Goal: Task Accomplishment & Management: Manage account settings

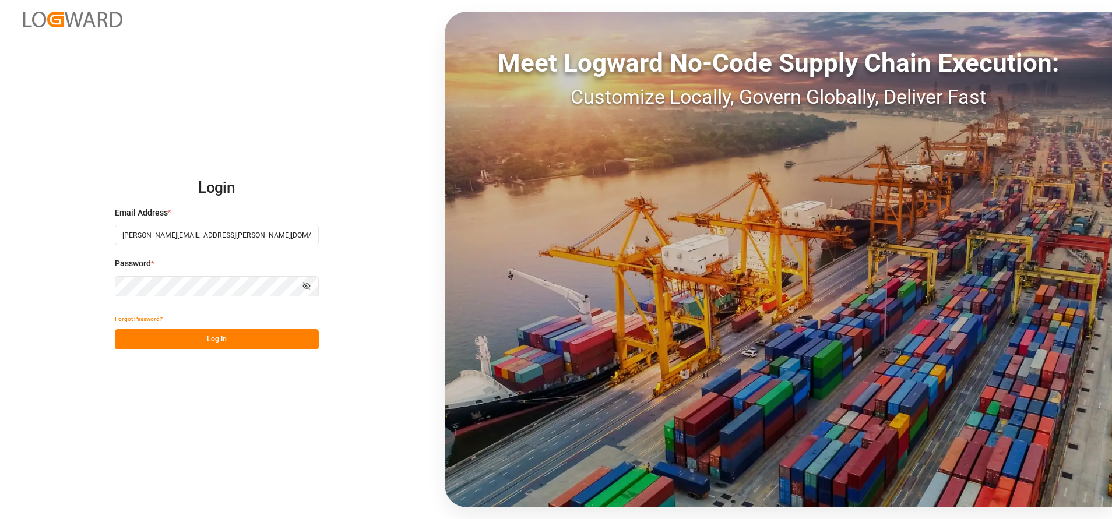
click at [296, 336] on button "Log In" at bounding box center [217, 339] width 204 height 20
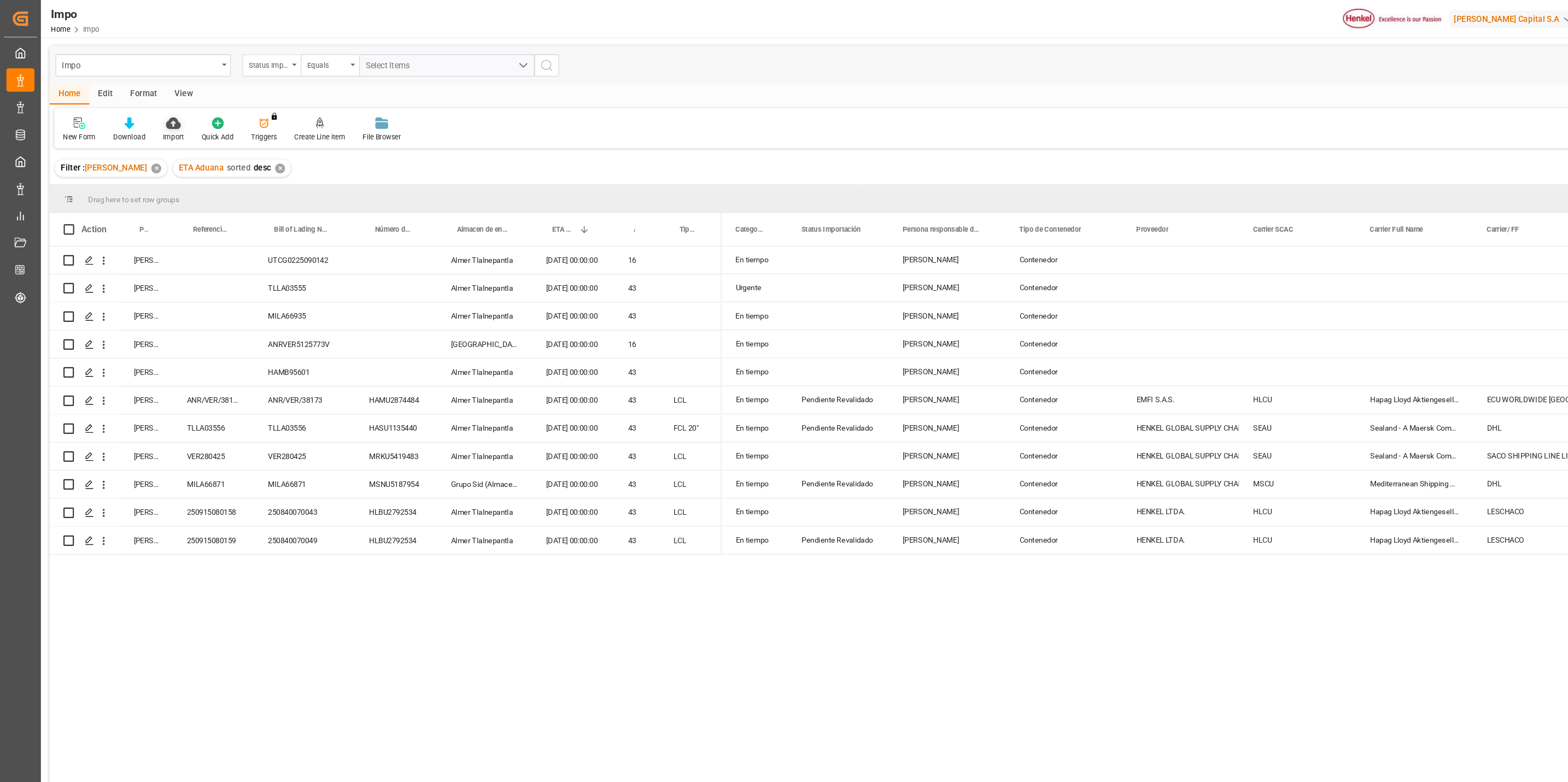
click at [166, 112] on icon at bounding box center [162, 115] width 14 height 11
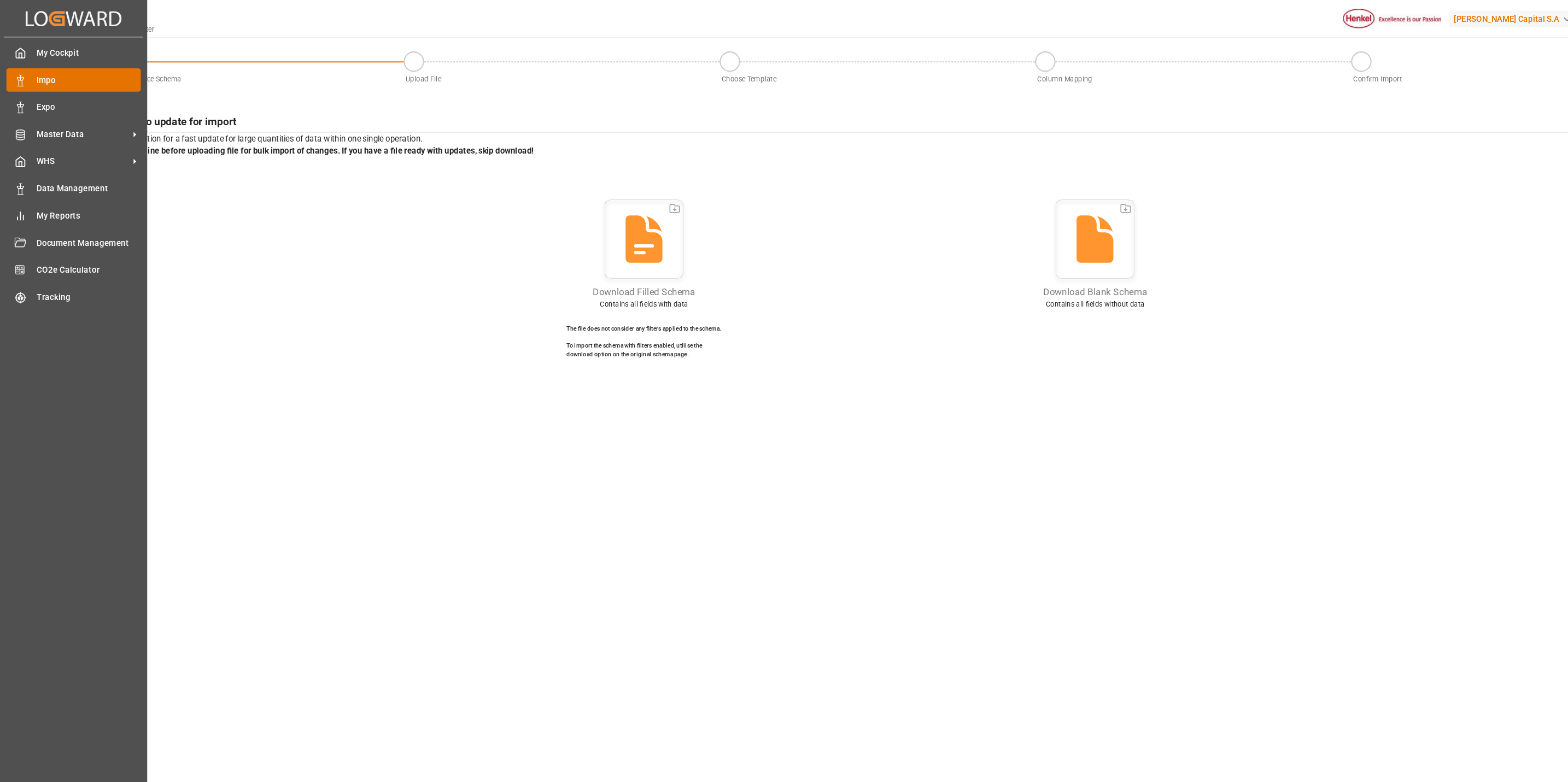
click at [22, 67] on div "Impo Impo" at bounding box center [68, 74] width 126 height 22
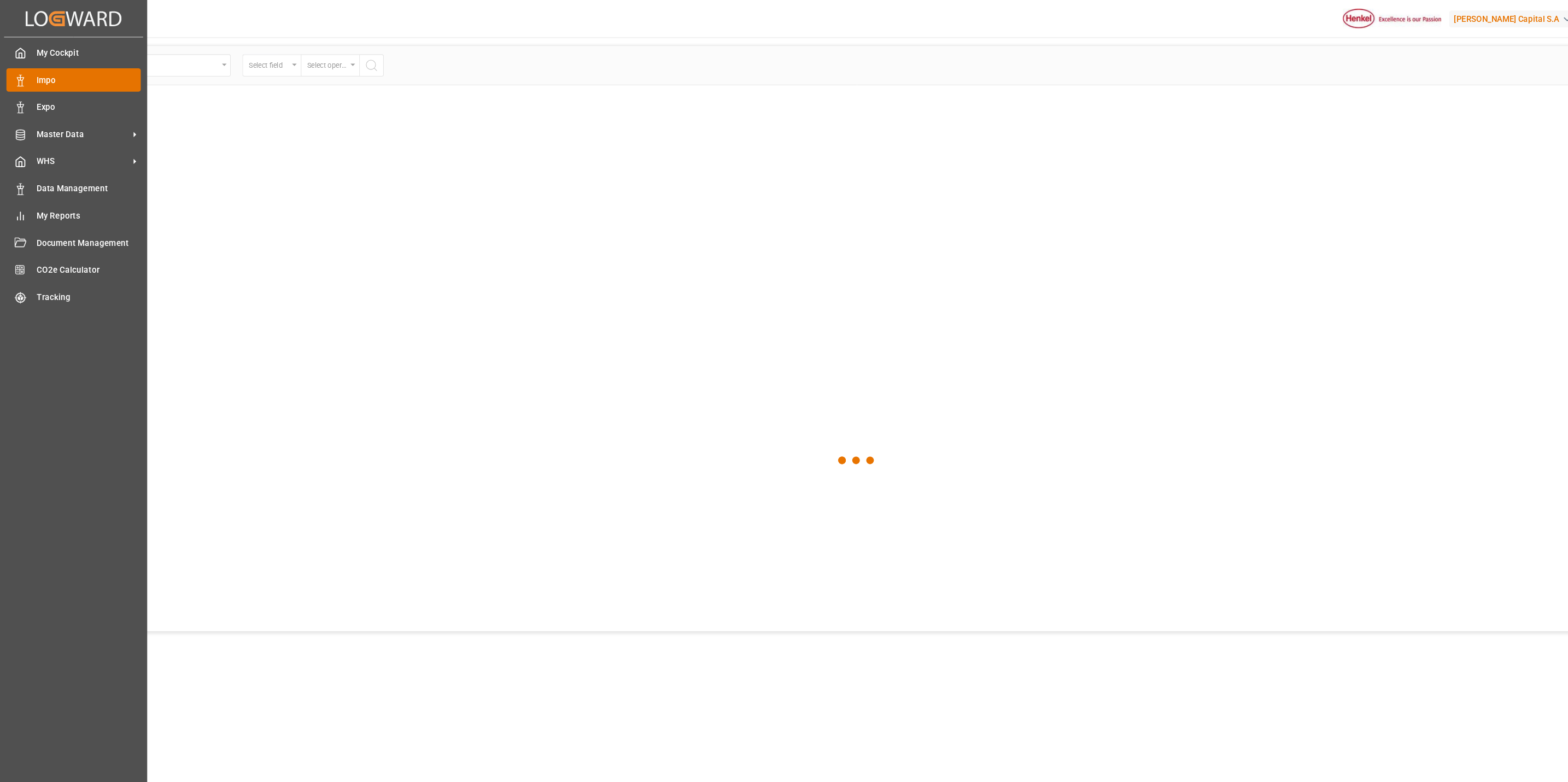
click at [40, 69] on span "Impo" at bounding box center [83, 75] width 98 height 11
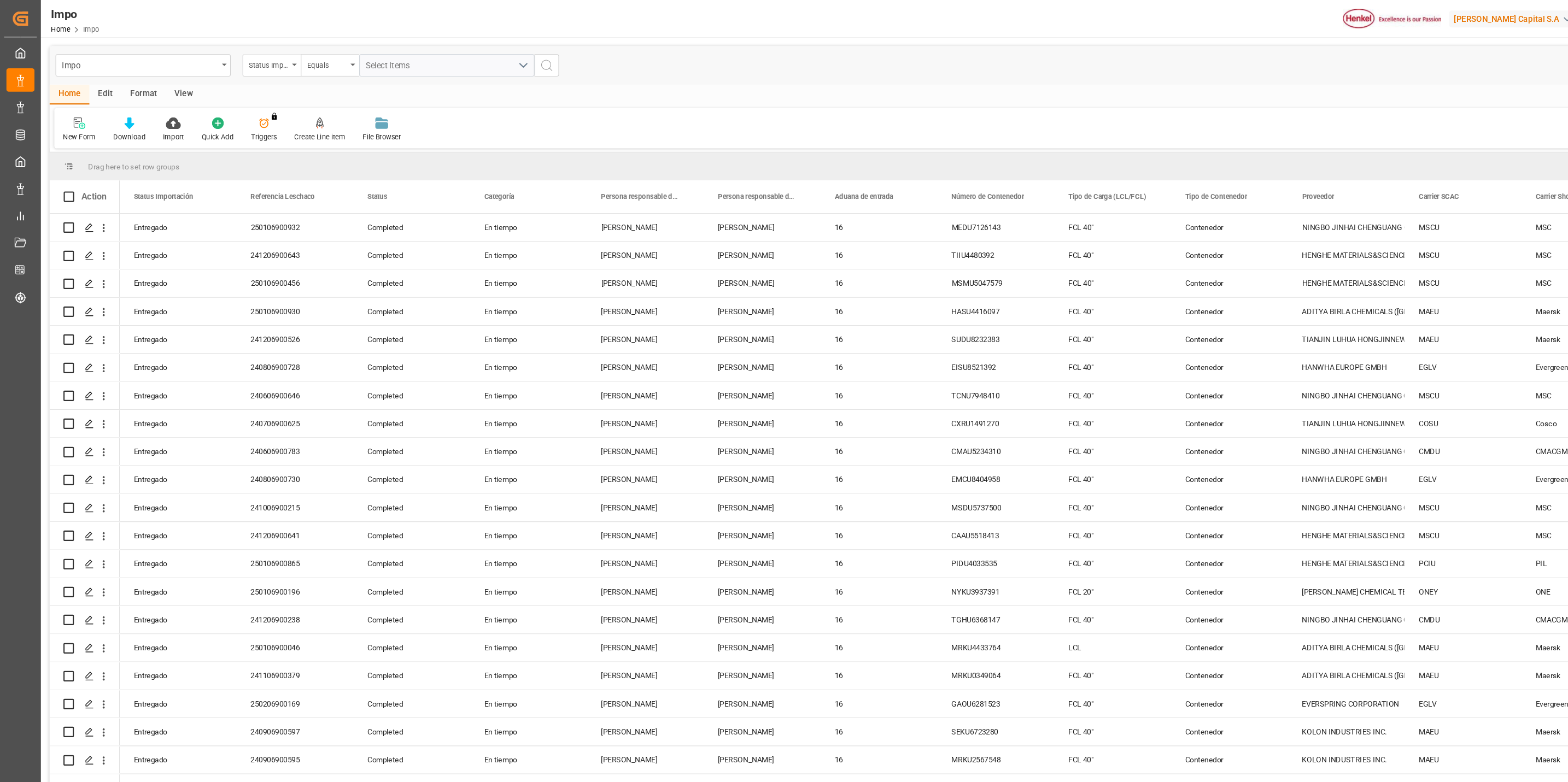
click at [136, 90] on div "Format" at bounding box center [134, 89] width 41 height 19
click at [73, 110] on div at bounding box center [75, 115] width 32 height 11
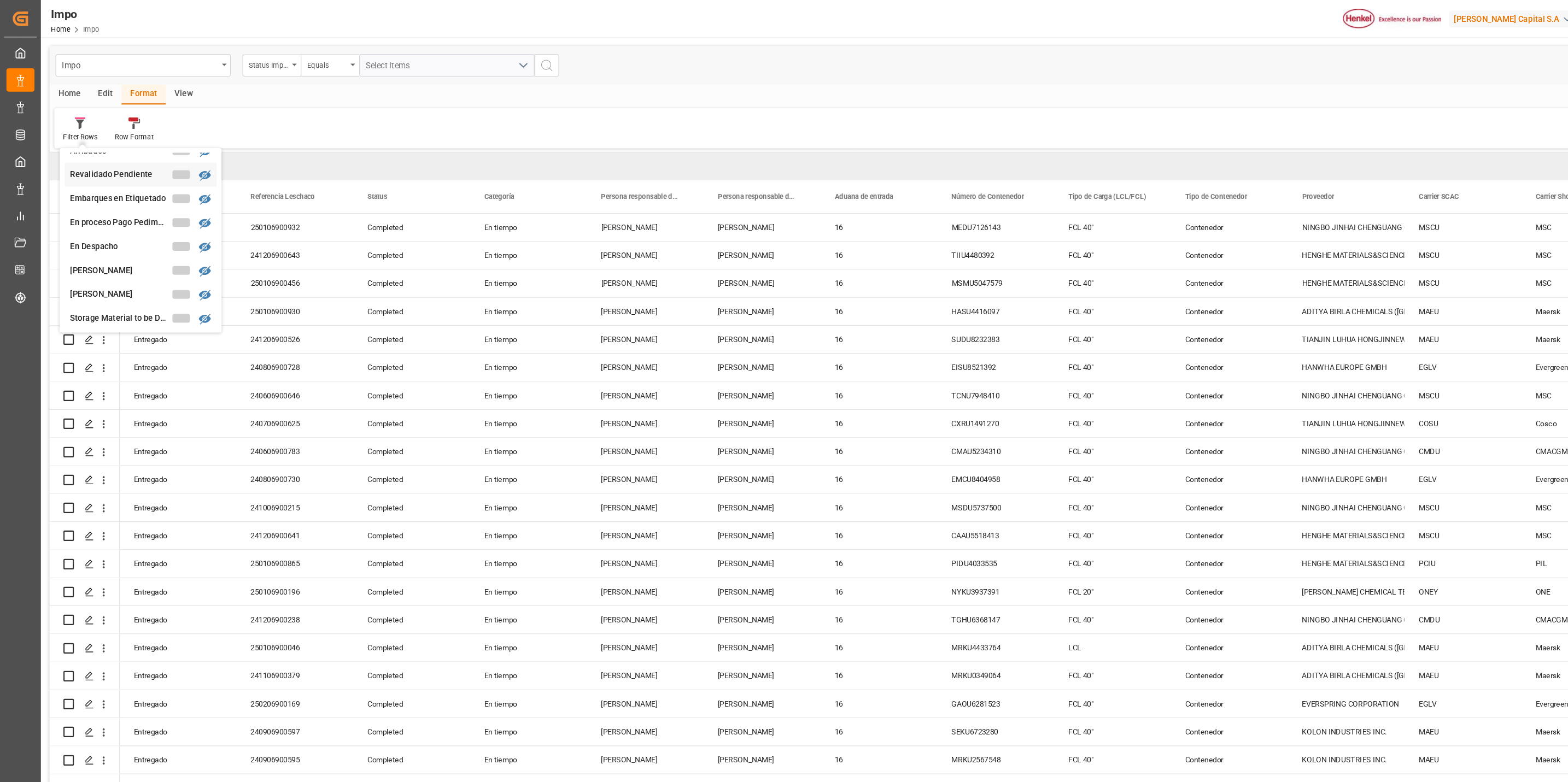
scroll to position [81, 0]
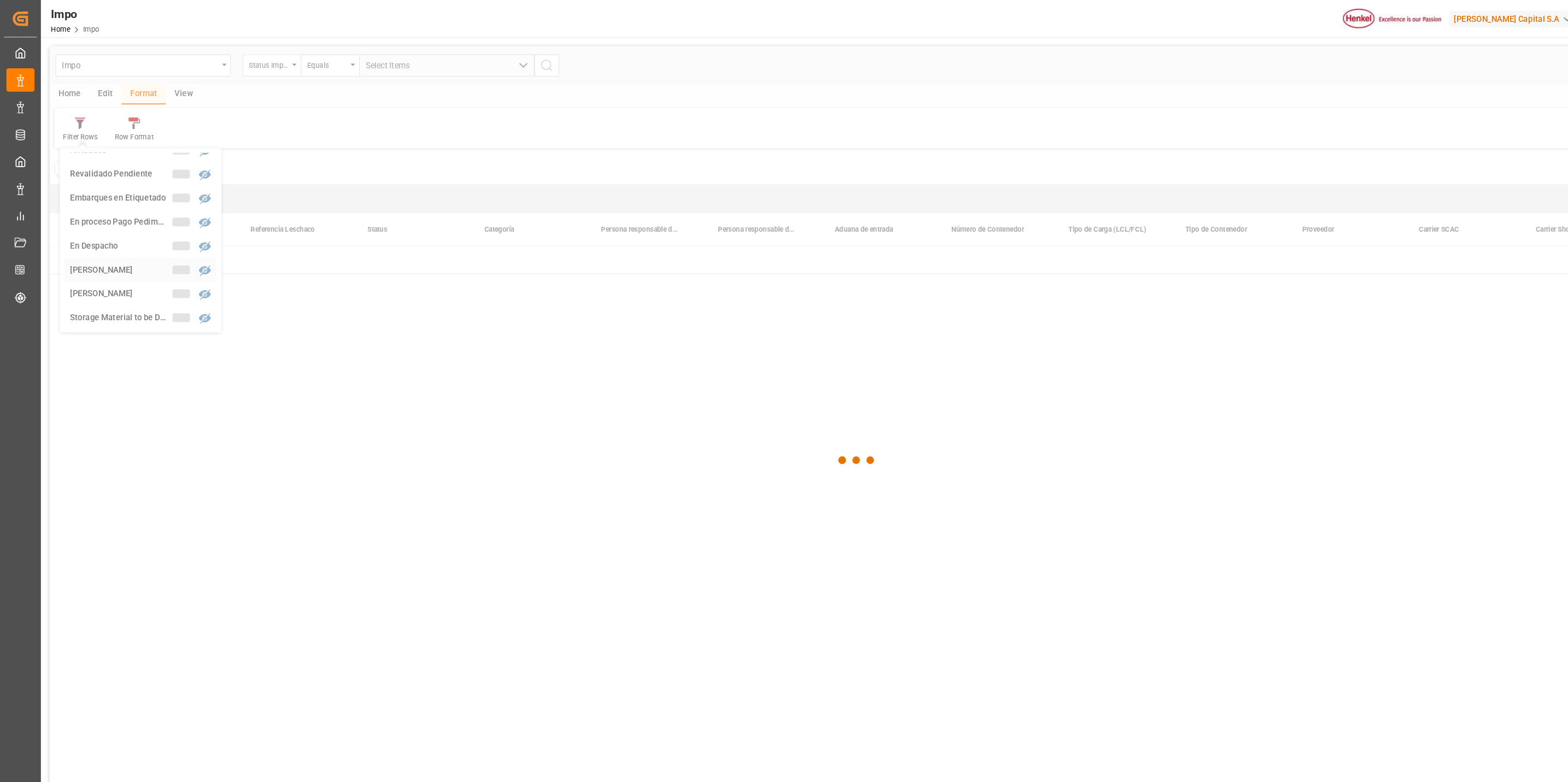
click at [113, 243] on div "Impo Status Importación Equals Select Items Save Ctrl/CMD + S Home Edit Format …" at bounding box center [802, 427] width 1511 height 768
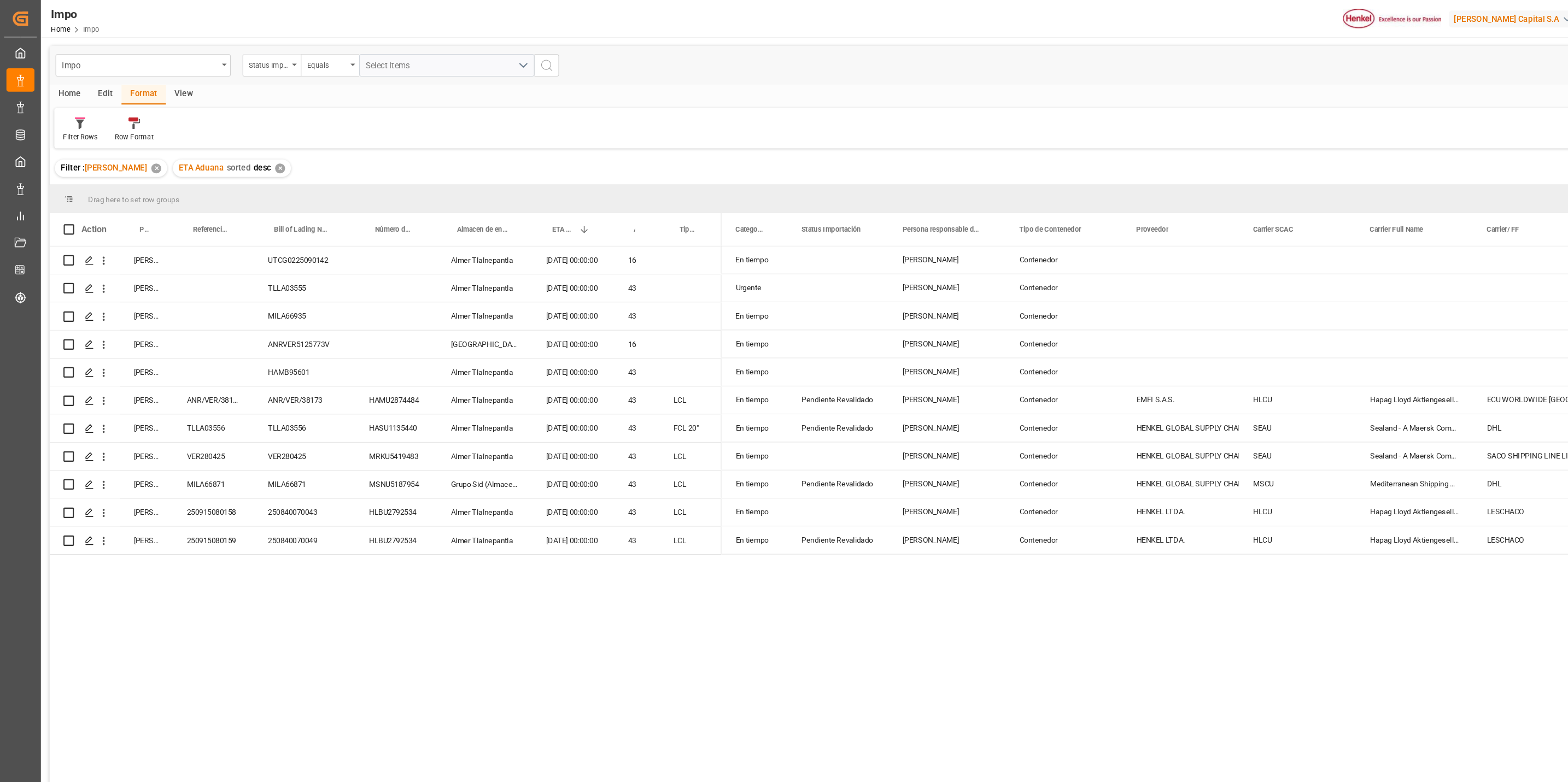
click at [638, 487] on div "Carlos Villar UTCG0225090142 Almer Tlalnepantla 14.10.2025 00:00:00 16 Carlos V…" at bounding box center [802, 508] width 1511 height 555
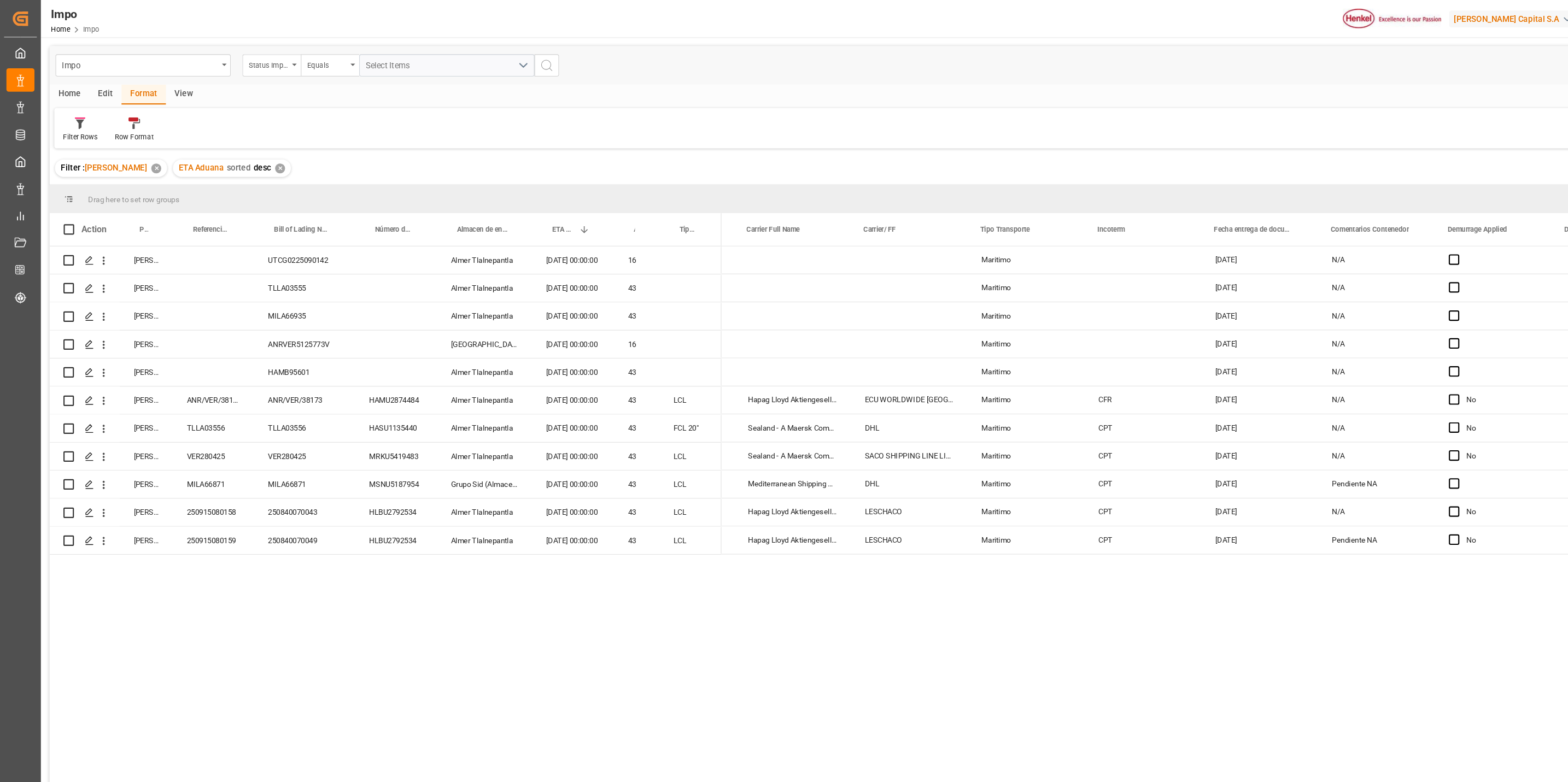
scroll to position [0, 582]
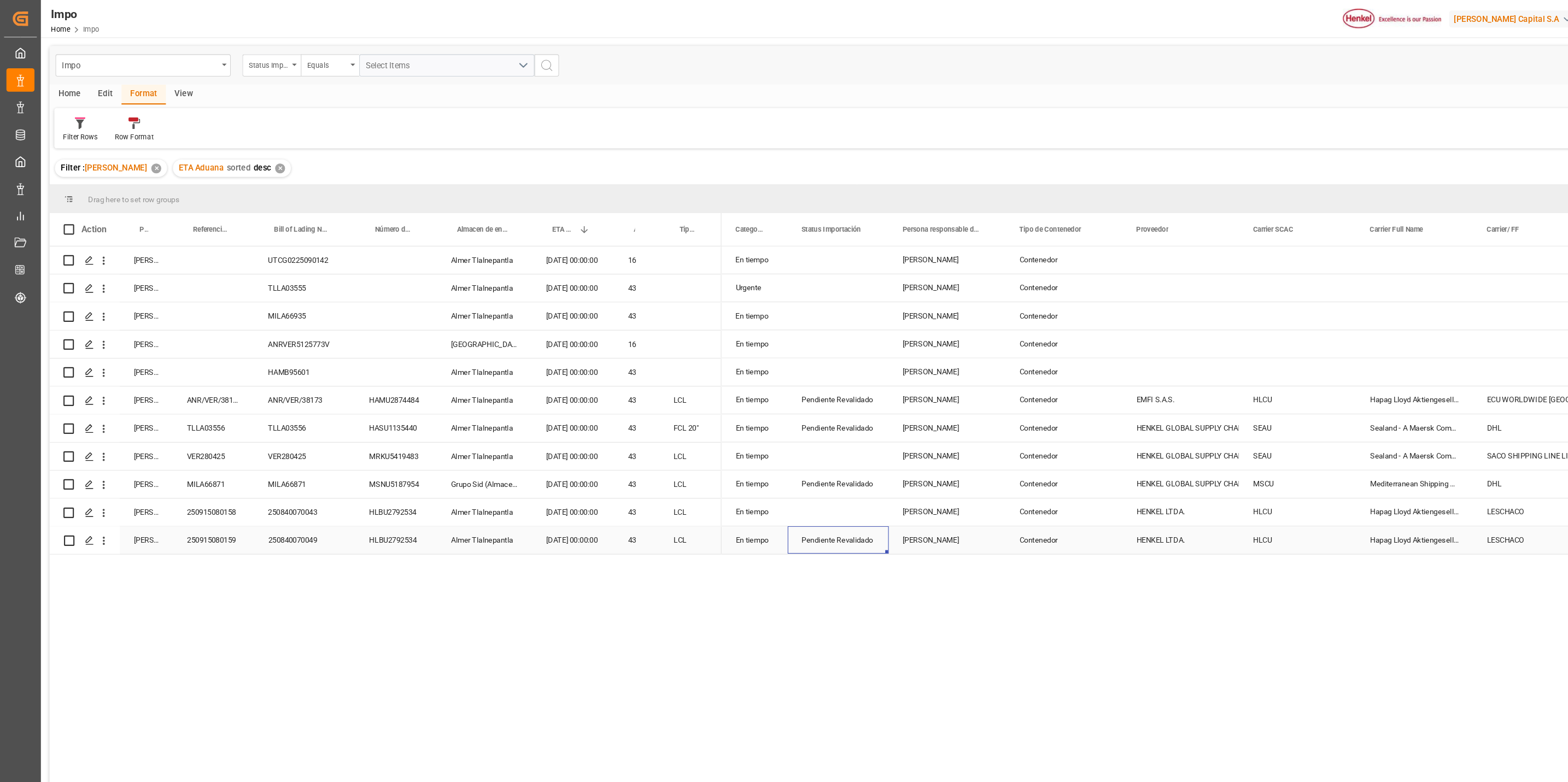
click at [799, 487] on div "Pendiente Revalidado" at bounding box center [784, 505] width 68 height 25
click at [782, 475] on div "Press SPACE to select this row." at bounding box center [784, 479] width 95 height 25
click at [782, 487] on input "Press SPACE to select this row." at bounding box center [784, 486] width 77 height 21
click at [792, 487] on div "Pendiente Revalidado" at bounding box center [794, 517] width 97 height 38
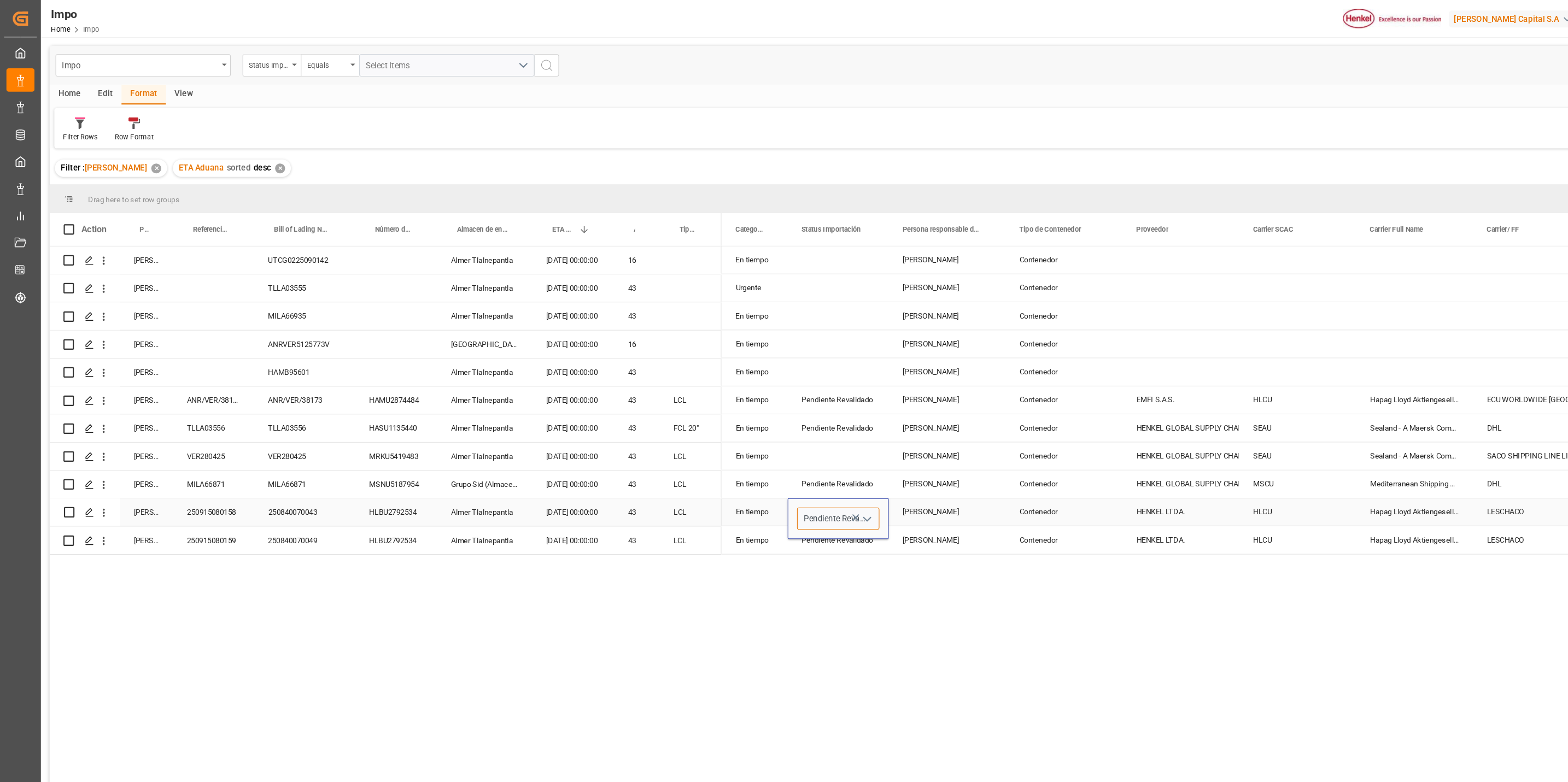
type input "Pendiente Revalidado"
click at [820, 487] on div "Maritimo Contenedor Ana Alvarado En tiempo Maritimo Contenedor Julia Lopez Urge…" at bounding box center [1116, 510] width 882 height 559
click at [810, 447] on div "Pendiente Revalidado" at bounding box center [784, 453] width 68 height 25
click at [808, 423] on div "Press SPACE to select this row." at bounding box center [784, 427] width 95 height 25
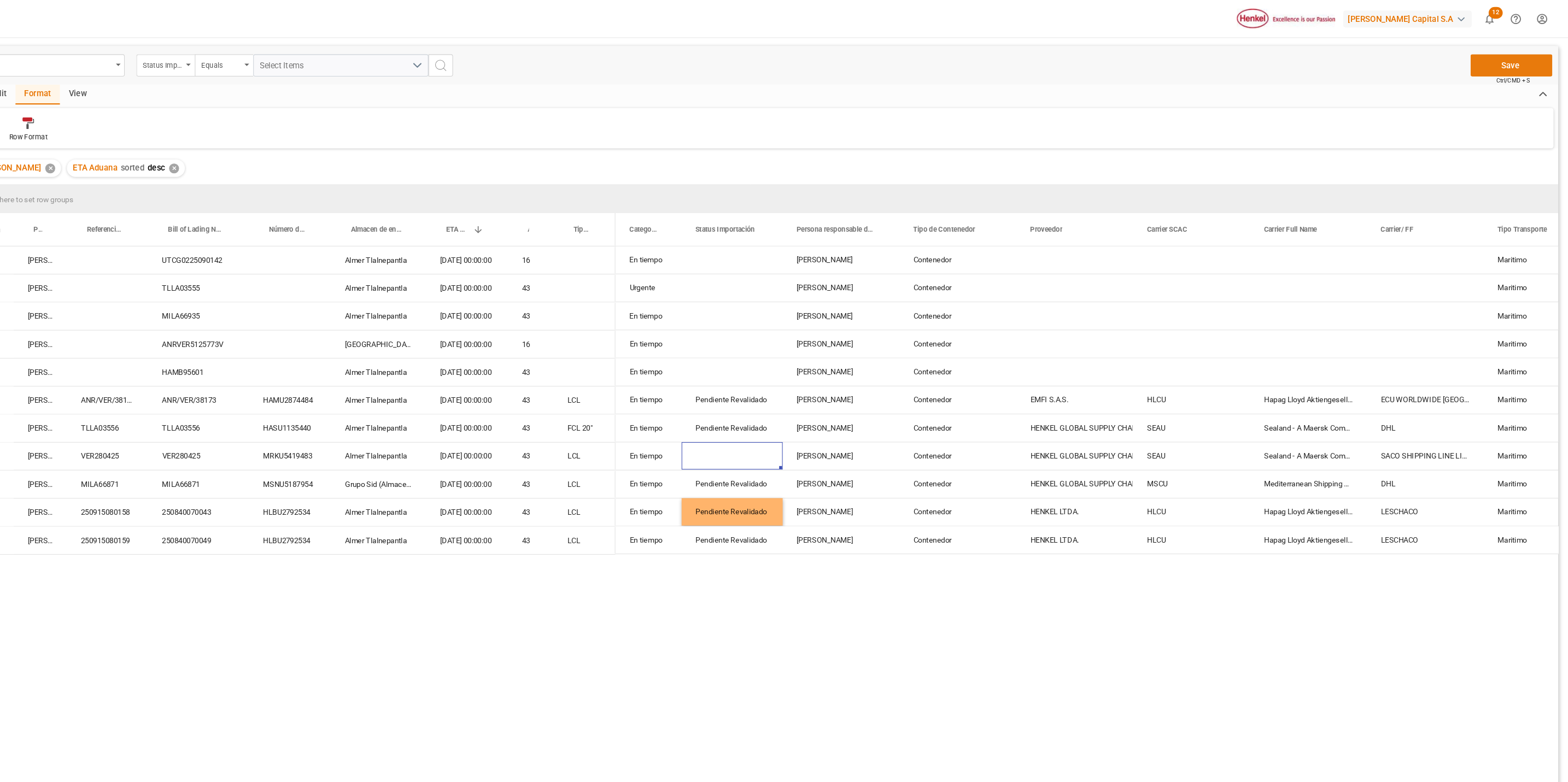
click at [1043, 60] on button "Save" at bounding box center [1514, 61] width 77 height 21
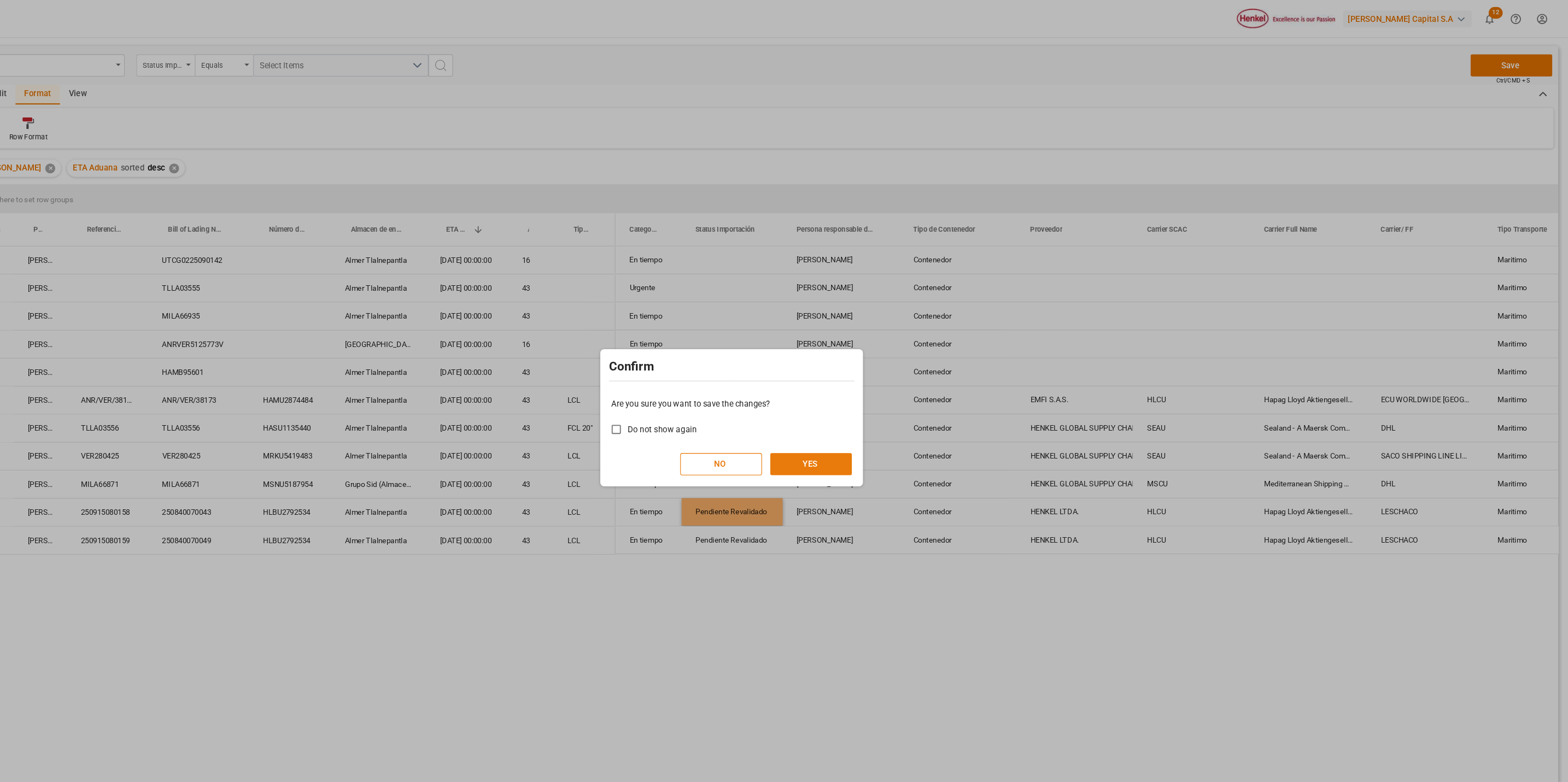
click at [867, 429] on button "YES" at bounding box center [858, 434] width 77 height 21
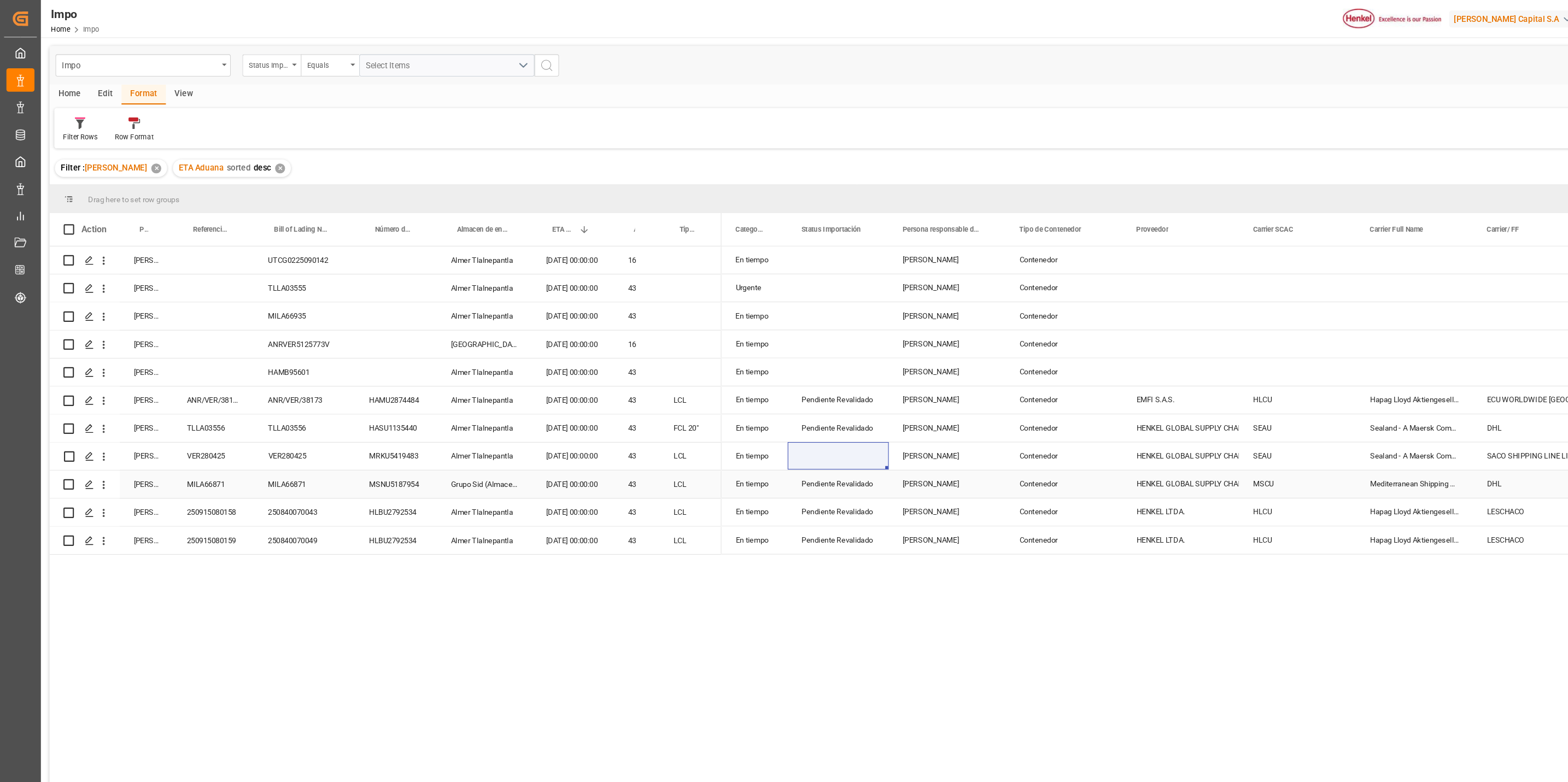
click at [782, 449] on div "Pendiente Revalidado" at bounding box center [784, 453] width 68 height 25
click at [792, 464] on input "Pendiente Revalidado" at bounding box center [784, 459] width 77 height 21
type input "P"
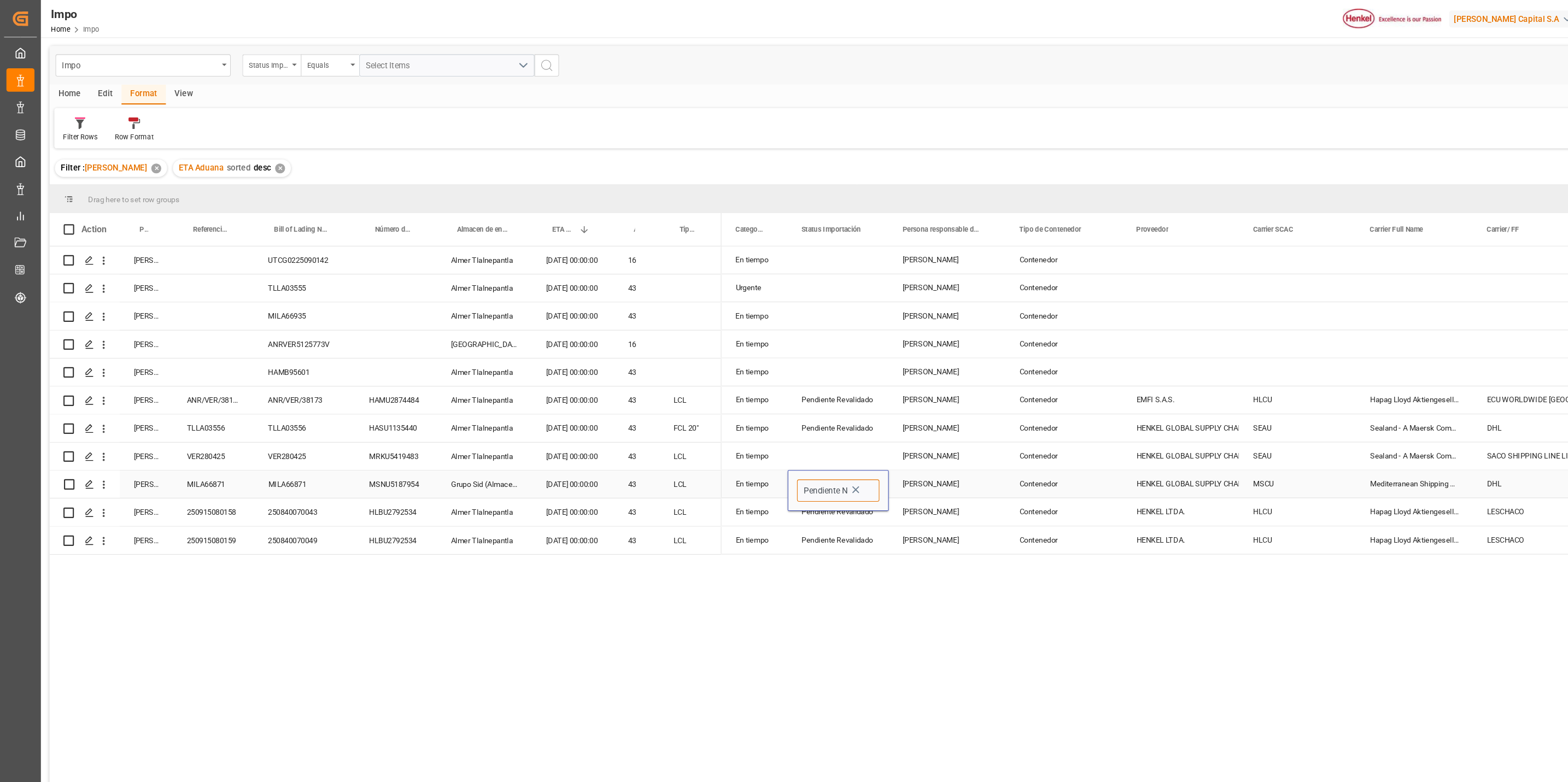
type input "Pendiente NA"
drag, startPoint x: 749, startPoint y: 459, endPoint x: 823, endPoint y: 460, distance: 74.0
click at [823, 460] on div "Pendiente NA" at bounding box center [784, 459] width 94 height 21
click at [807, 429] on div "Press SPACE to select this row." at bounding box center [784, 427] width 95 height 25
click at [807, 401] on div "Pendiente Revalidado" at bounding box center [784, 400] width 68 height 25
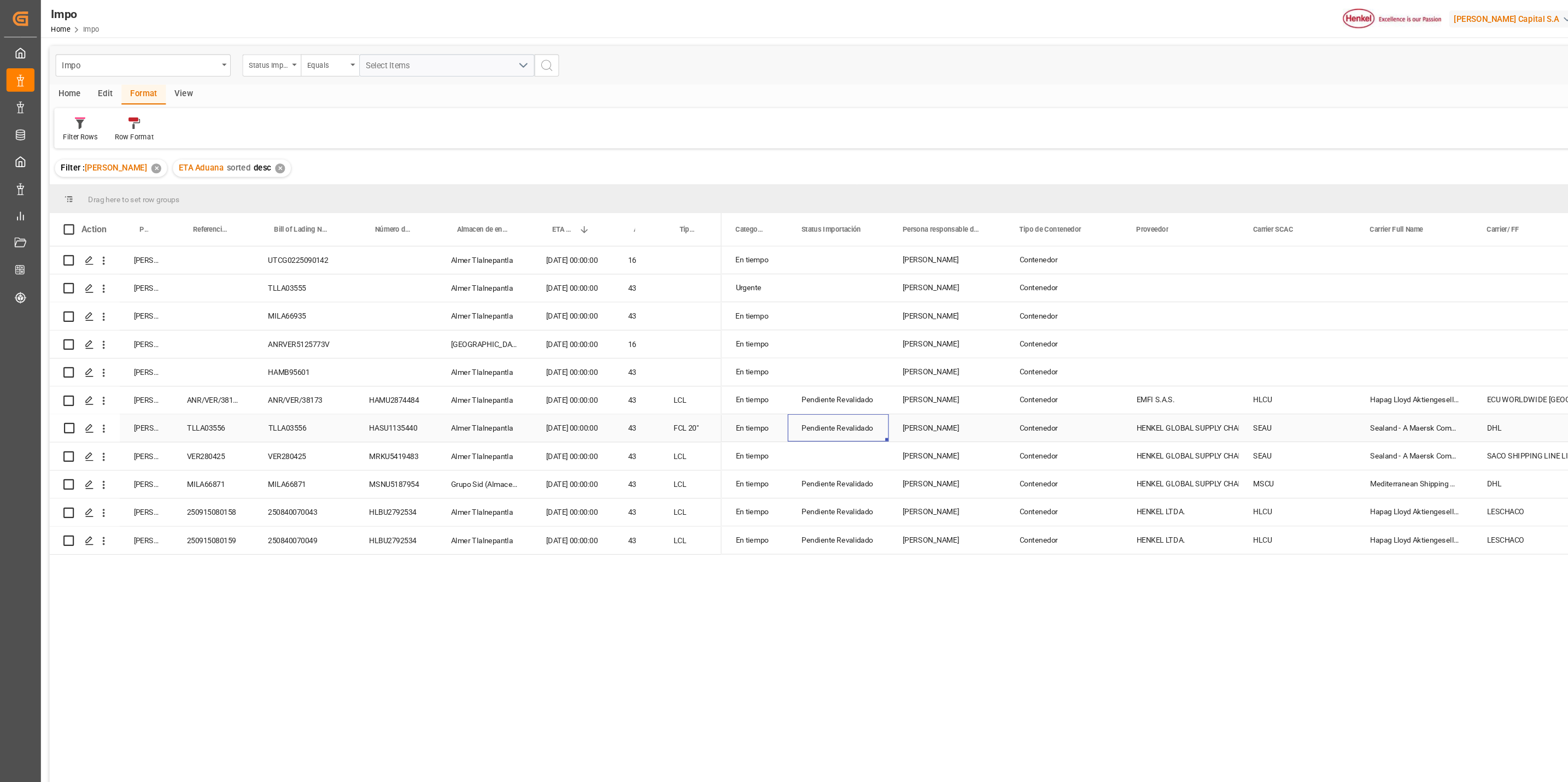
click at [807, 401] on div "Pendiente Revalidado" at bounding box center [784, 400] width 68 height 25
drag, startPoint x: 749, startPoint y: 406, endPoint x: 947, endPoint y: 413, distance: 198.1
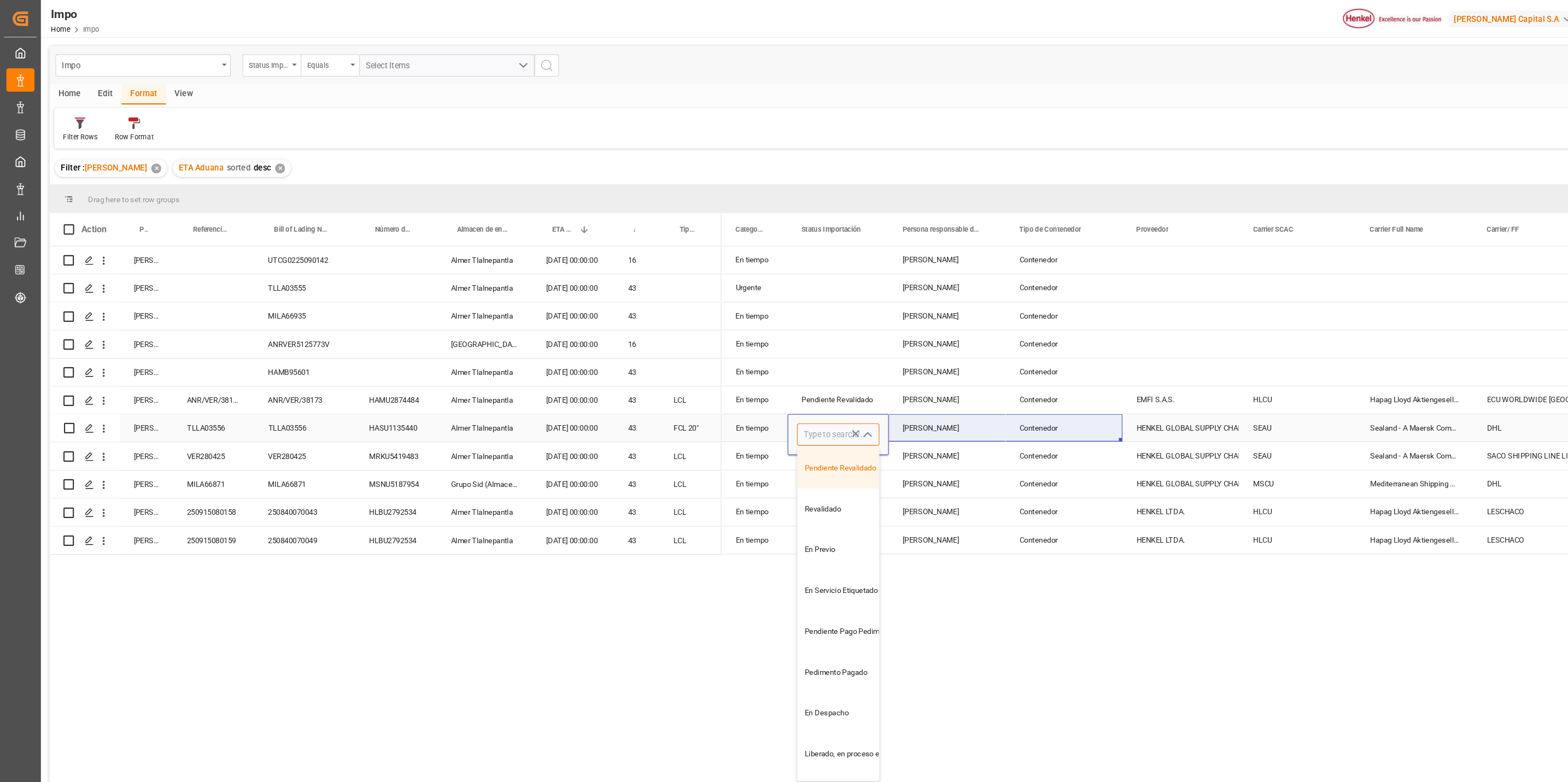
paste input "Pendiente NA"
type input "Pendiente NA"
click at [777, 375] on div "Pendiente Revalidado" at bounding box center [784, 374] width 68 height 25
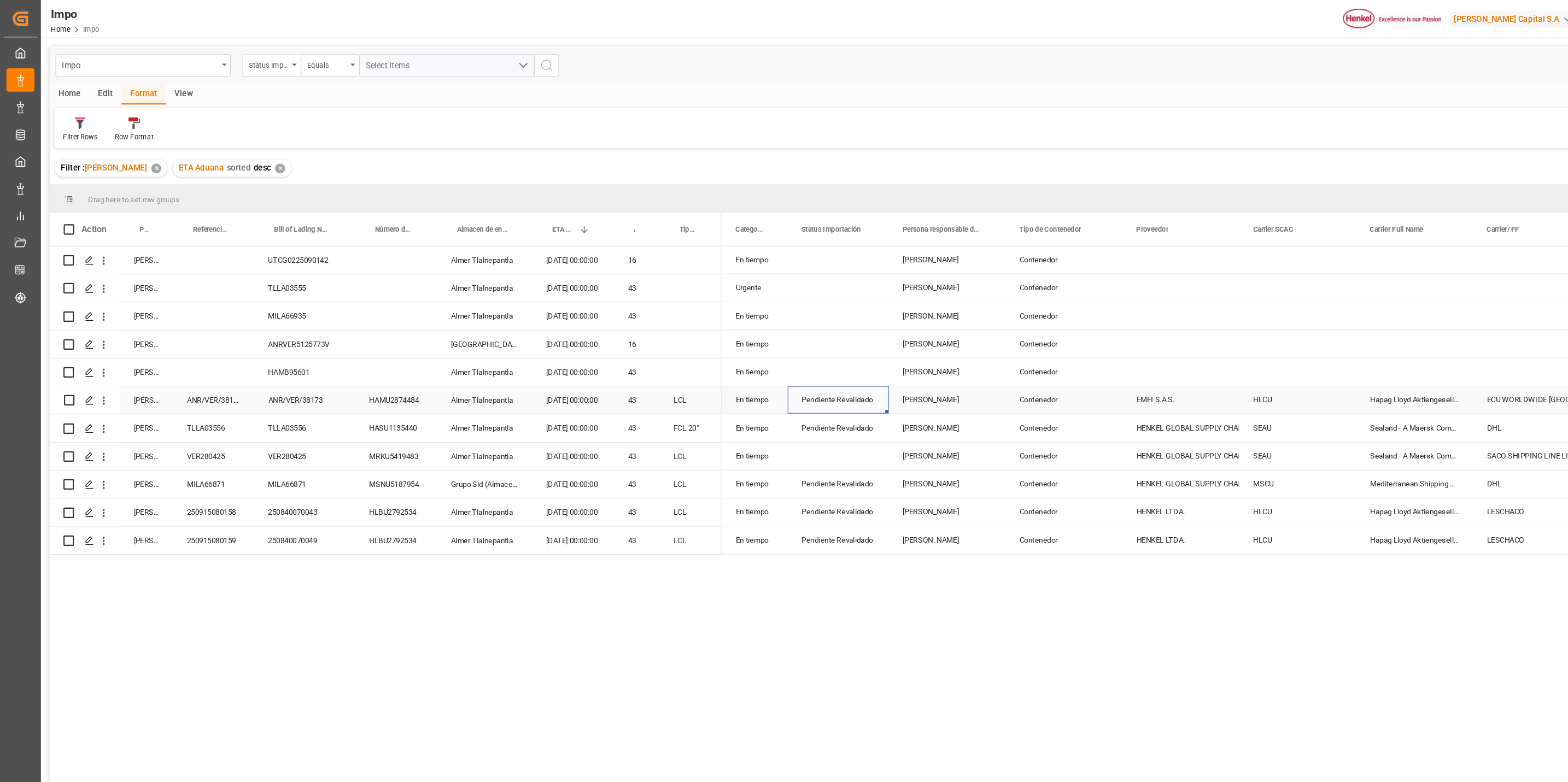
click at [783, 370] on div "Pendiente Revalidado" at bounding box center [784, 374] width 68 height 25
drag, startPoint x: 749, startPoint y: 382, endPoint x: 905, endPoint y: 386, distance: 156.1
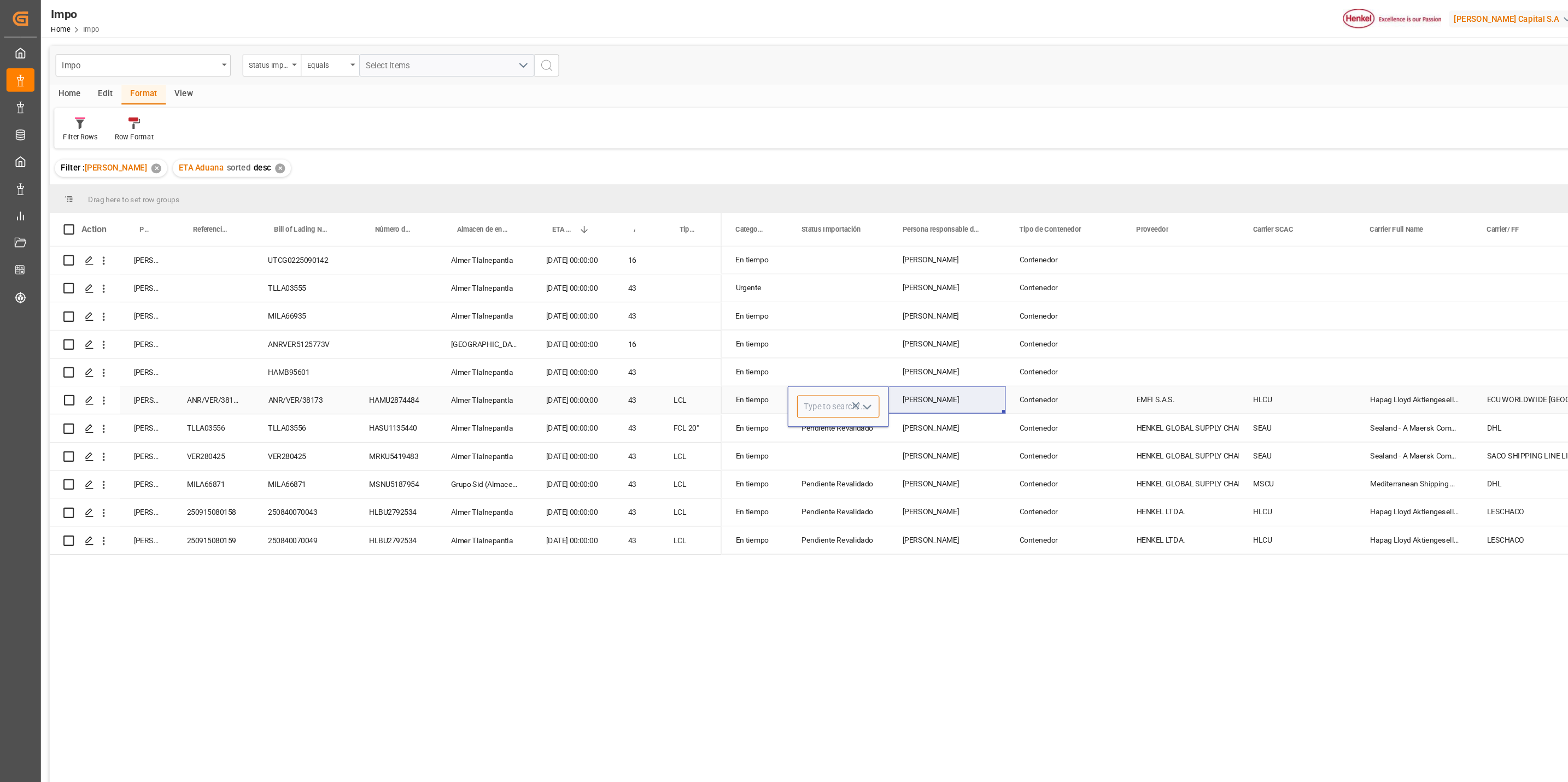
scroll to position [0, 0]
paste input "Pendiente NA"
type input "Pendiente Revalidado"
click at [808, 487] on div "En tiempo Ana Alvarado Contenedor Maritimo Urgente Julia Lopez Contenedor Marit…" at bounding box center [1116, 510] width 882 height 559
click at [896, 487] on div "En tiempo Ana Alvarado Contenedor Maritimo Urgente Julia Lopez Contenedor Marit…" at bounding box center [1116, 510] width 882 height 559
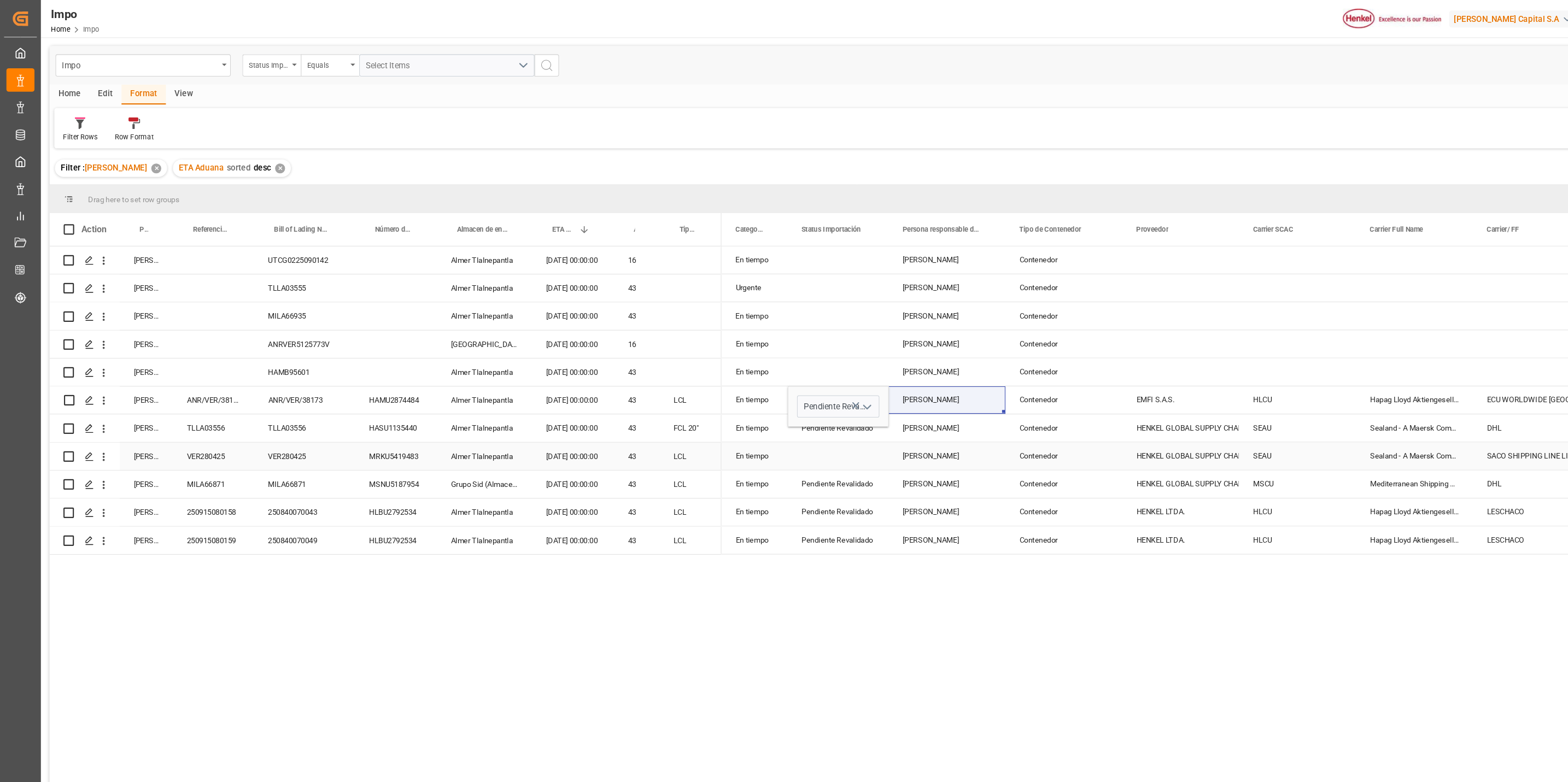
click at [804, 424] on div "Press SPACE to select this row." at bounding box center [784, 427] width 95 height 25
click at [791, 454] on div "Pendiente Revalidado" at bounding box center [784, 453] width 68 height 25
drag, startPoint x: 754, startPoint y: 460, endPoint x: 858, endPoint y: 460, distance: 104.0
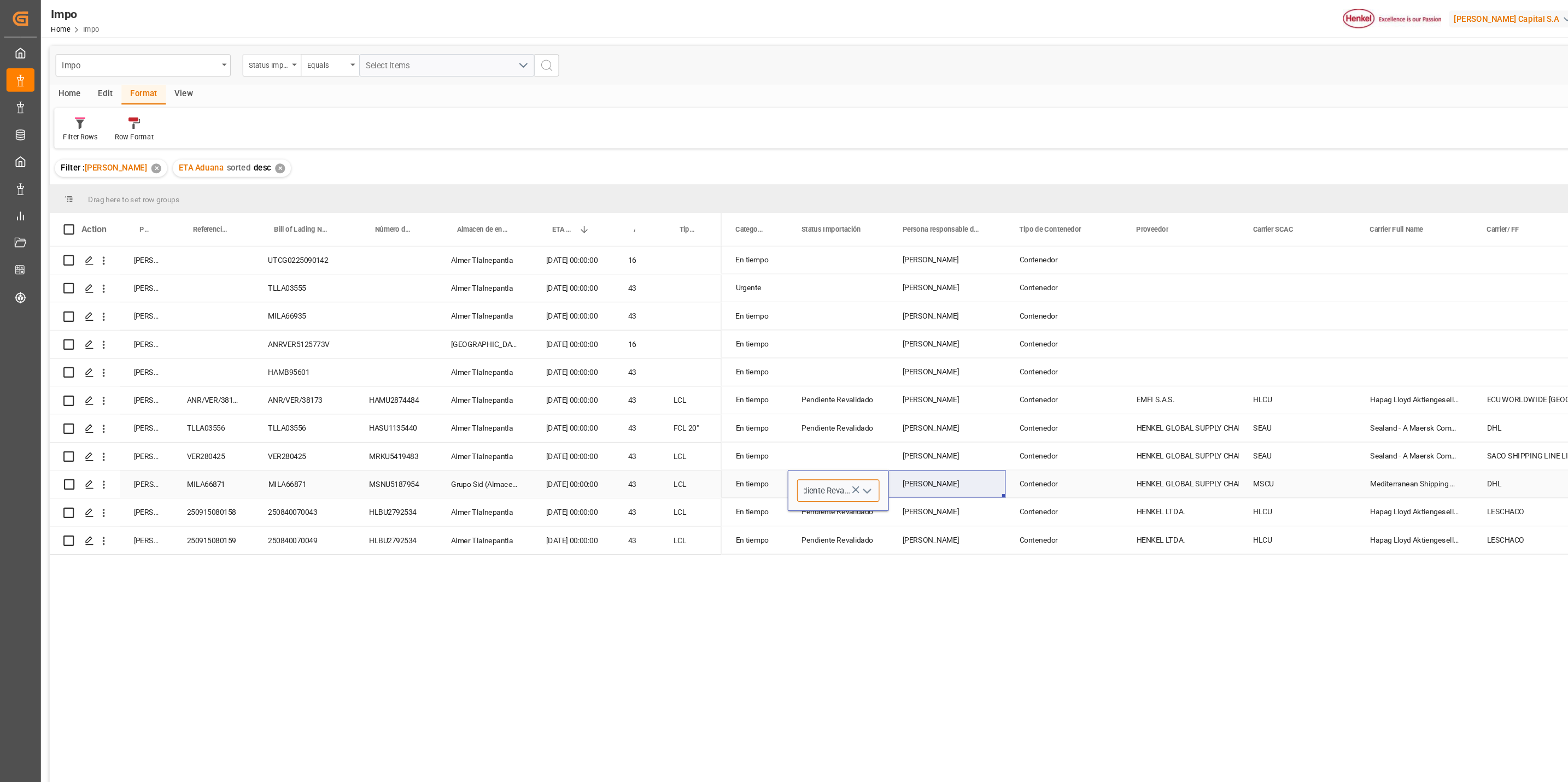
paste input "Pendiente NA"
type input "Pendiente NA"
click at [783, 427] on div "Press SPACE to select this row." at bounding box center [784, 427] width 95 height 25
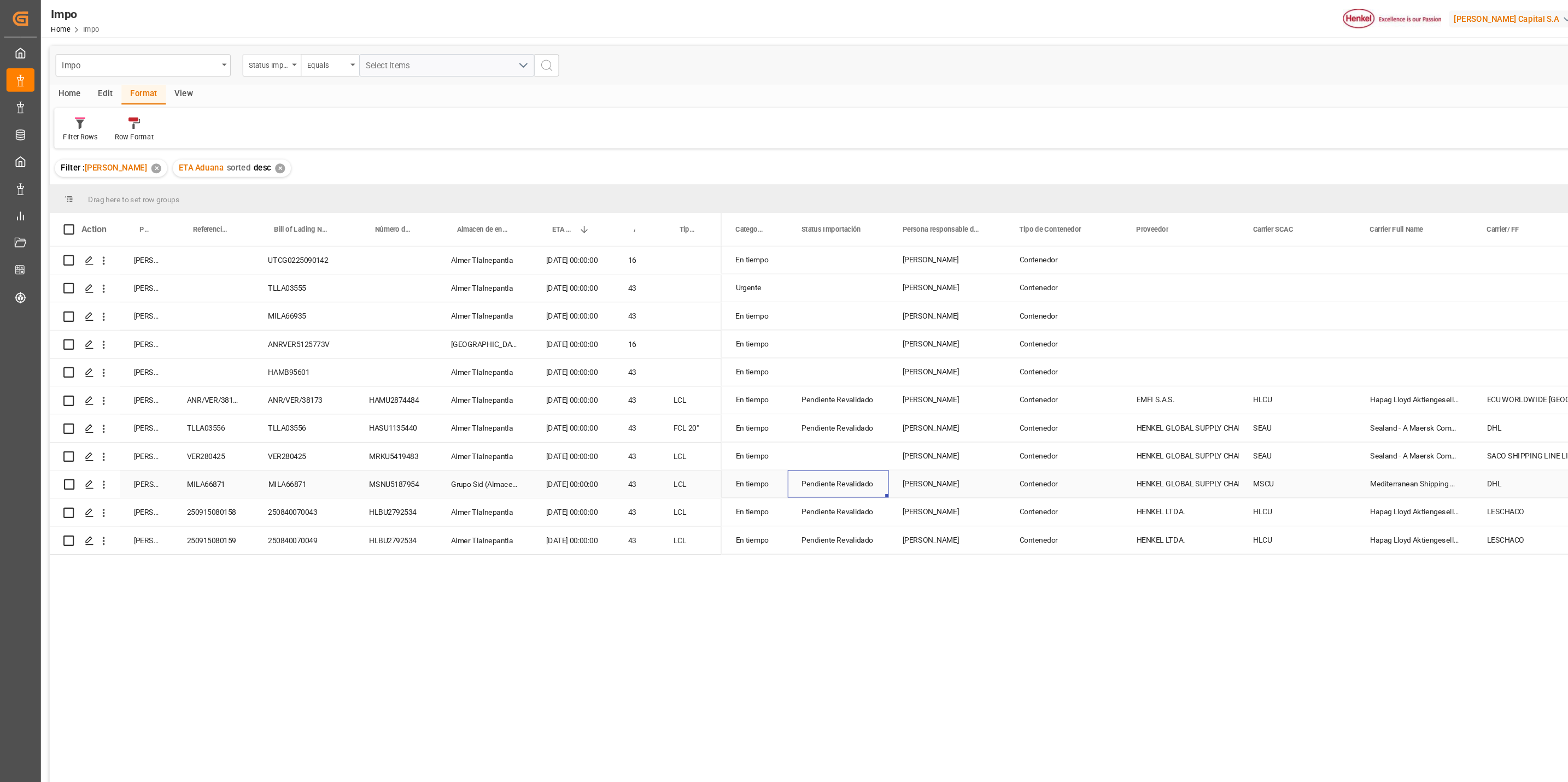
click at [805, 457] on div "Pendiente Revalidado" at bounding box center [784, 453] width 68 height 25
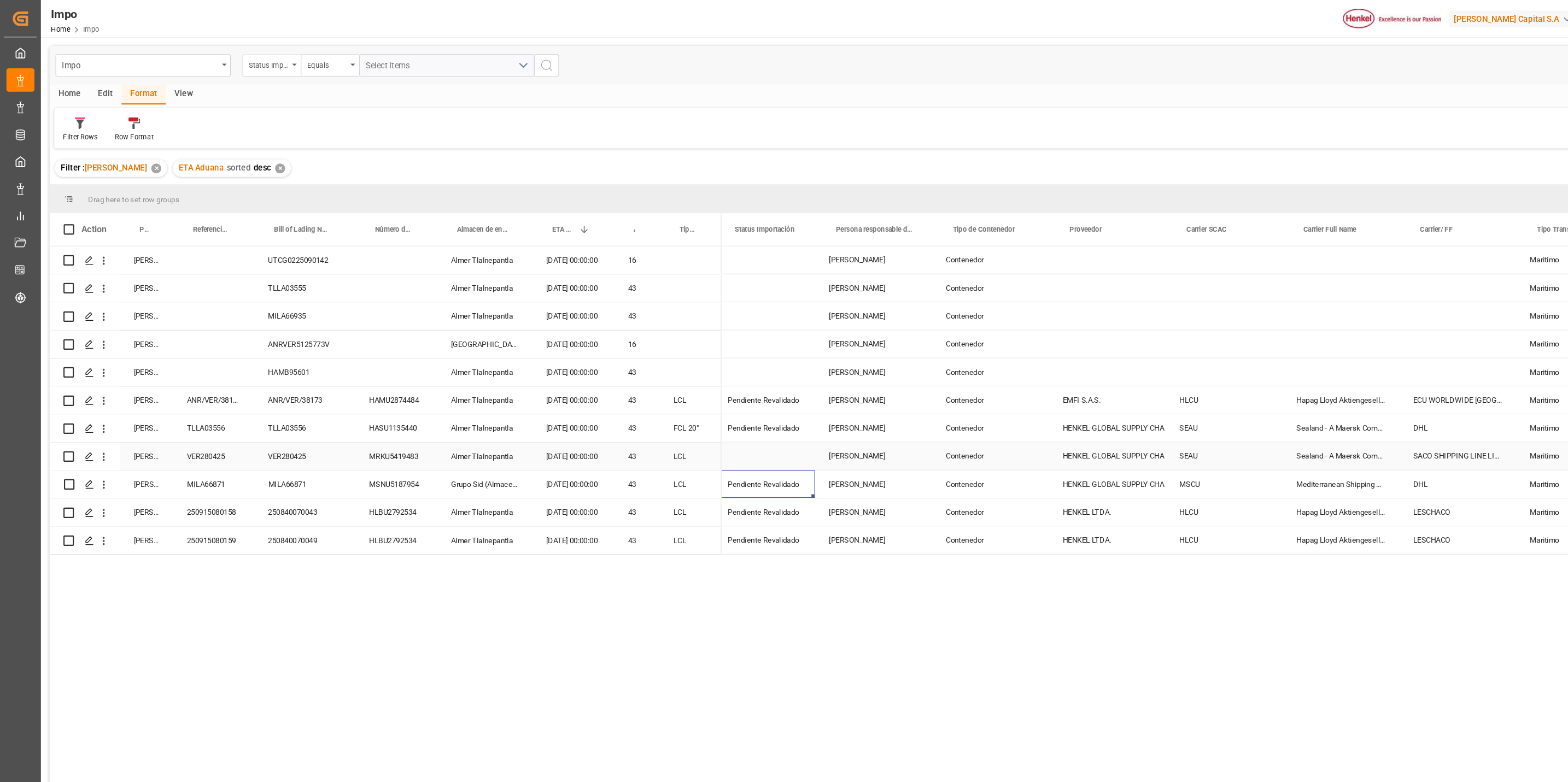
scroll to position [0, 29]
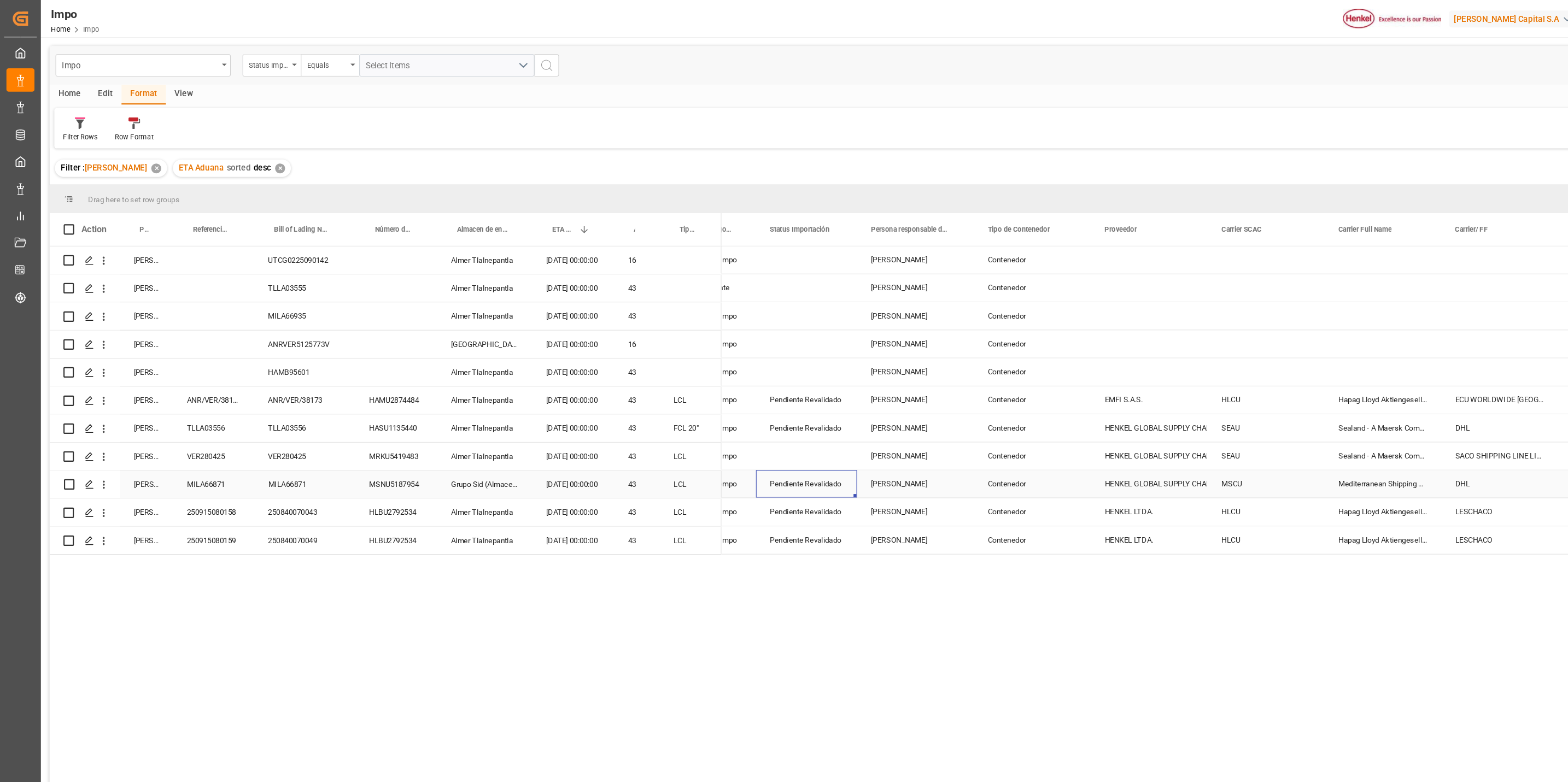
click at [756, 449] on div "Pendiente Revalidado" at bounding box center [754, 453] width 68 height 25
drag, startPoint x: 720, startPoint y: 457, endPoint x: 819, endPoint y: 458, distance: 99.0
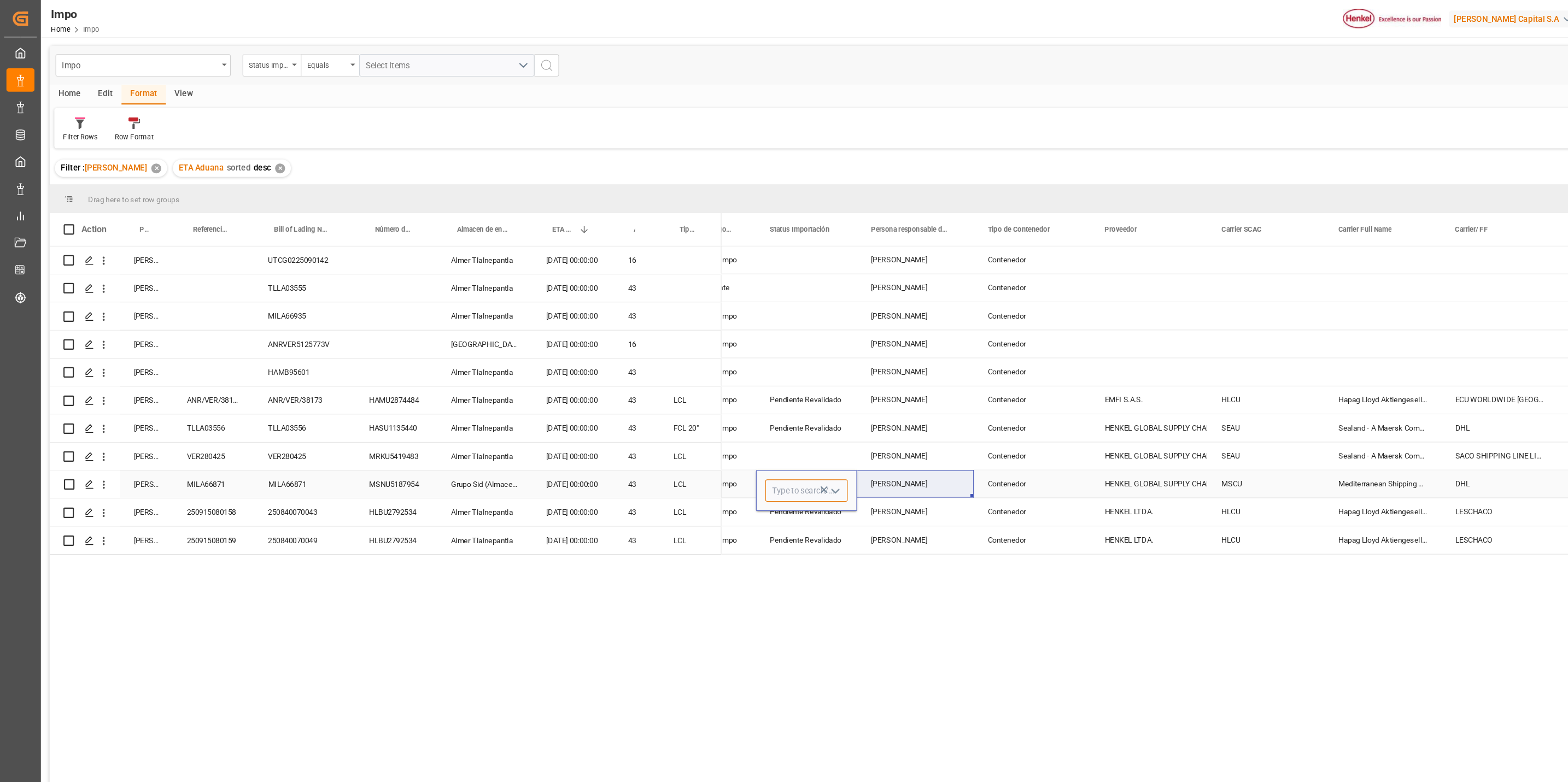
scroll to position [0, 0]
type input "Pendiente NA"
click at [763, 423] on div "Press SPACE to select this row." at bounding box center [754, 427] width 95 height 25
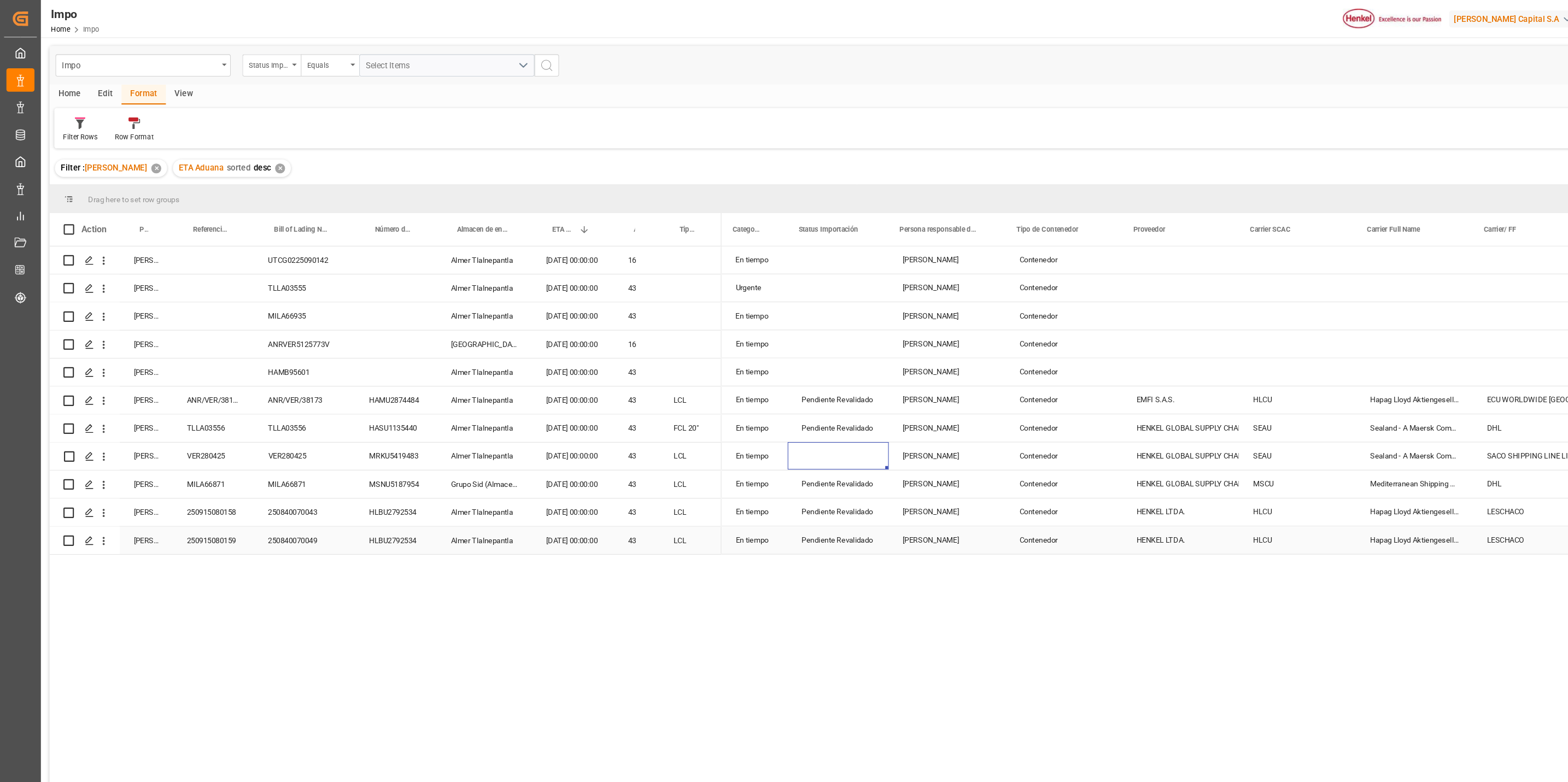
scroll to position [0, 2]
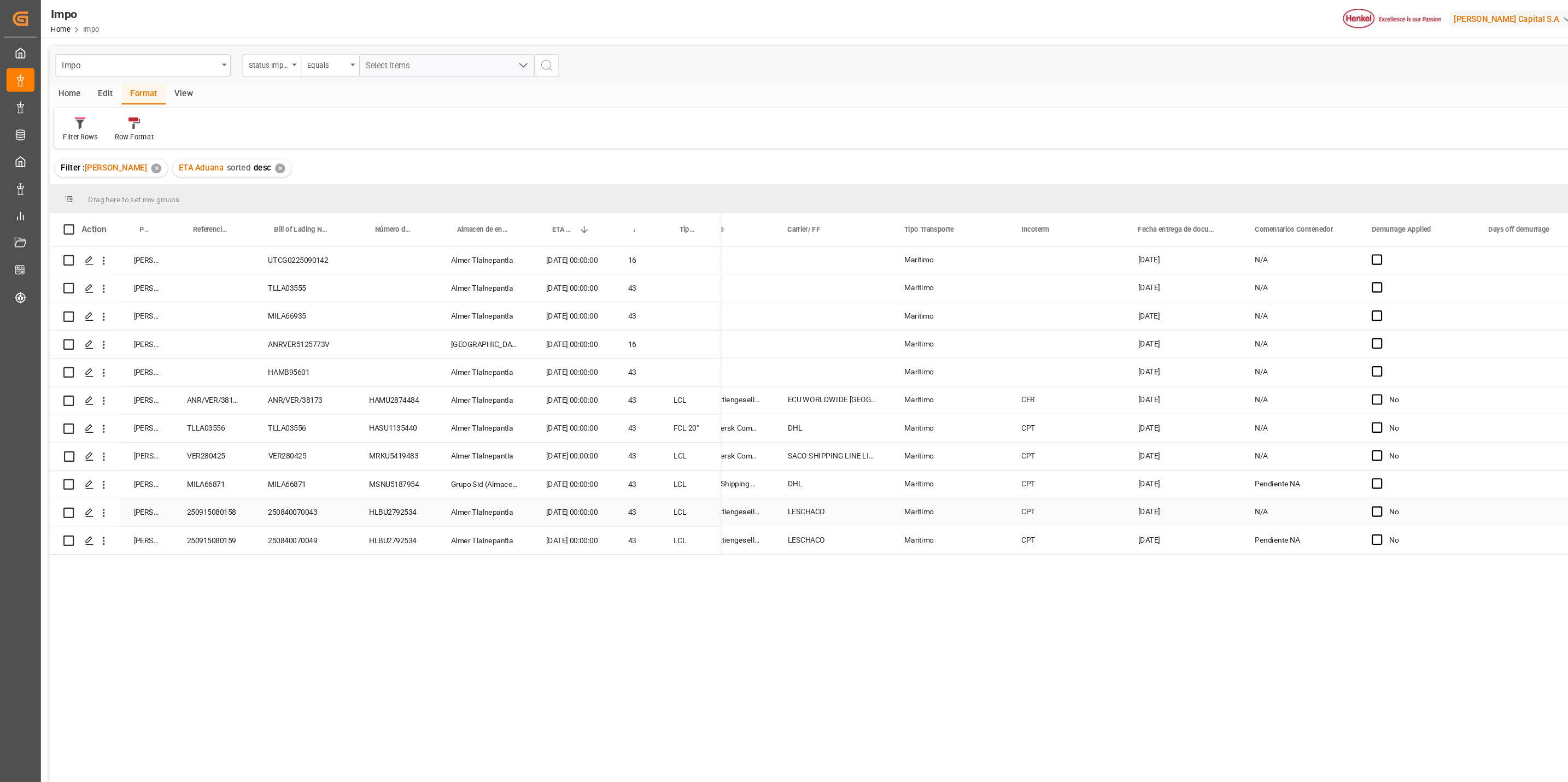
click at [1043, 477] on div "N/A" at bounding box center [1215, 479] width 110 height 25
click at [1043, 477] on input "N/A" at bounding box center [1215, 486] width 92 height 21
type input "N"
type input "PENDIENTE REVALIDACION"
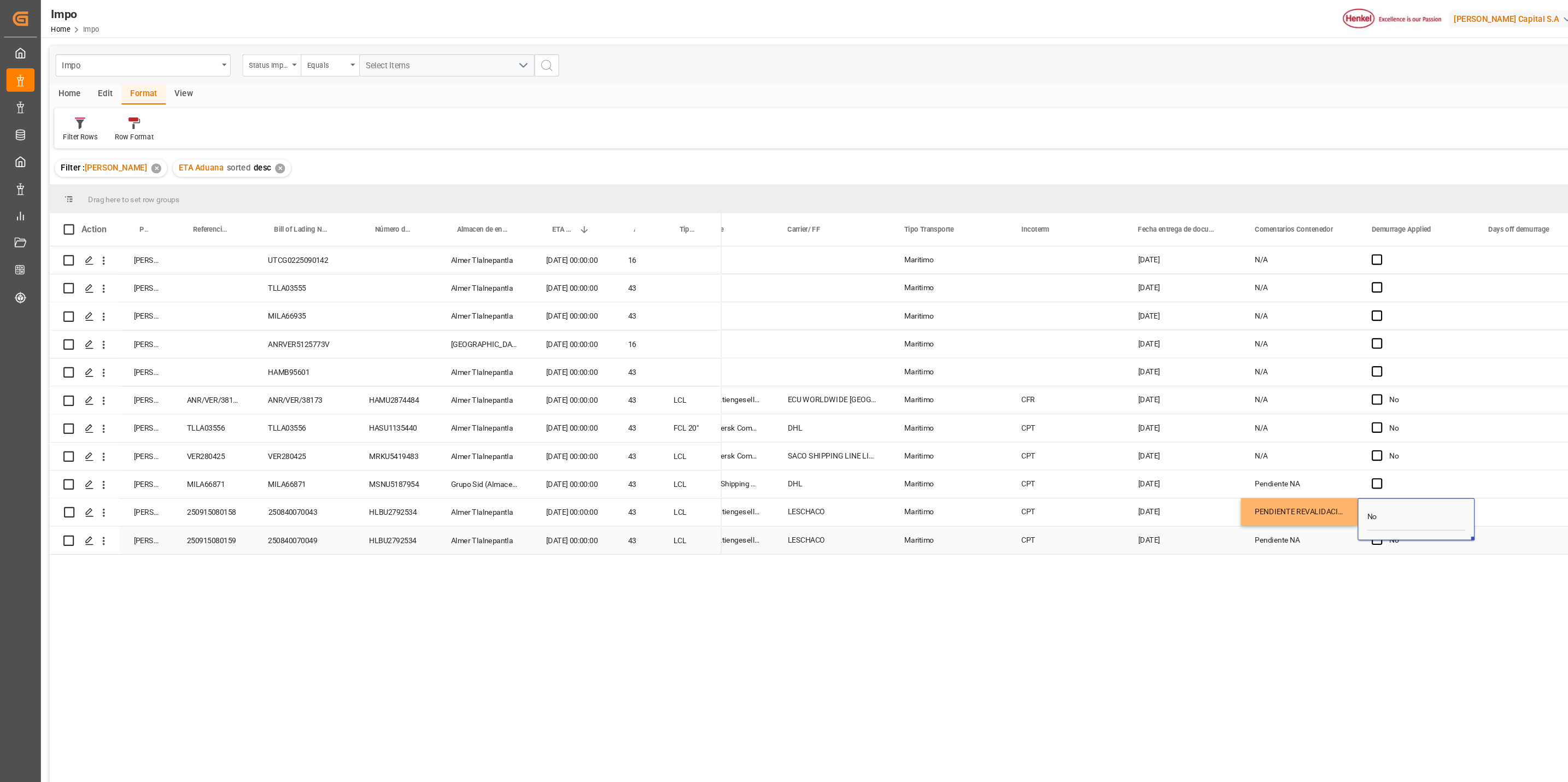
click at [1043, 487] on div "Pendiente NA" at bounding box center [1215, 505] width 110 height 25
click at [1043, 487] on input "Pendiente NA" at bounding box center [1215, 500] width 92 height 21
type input "P"
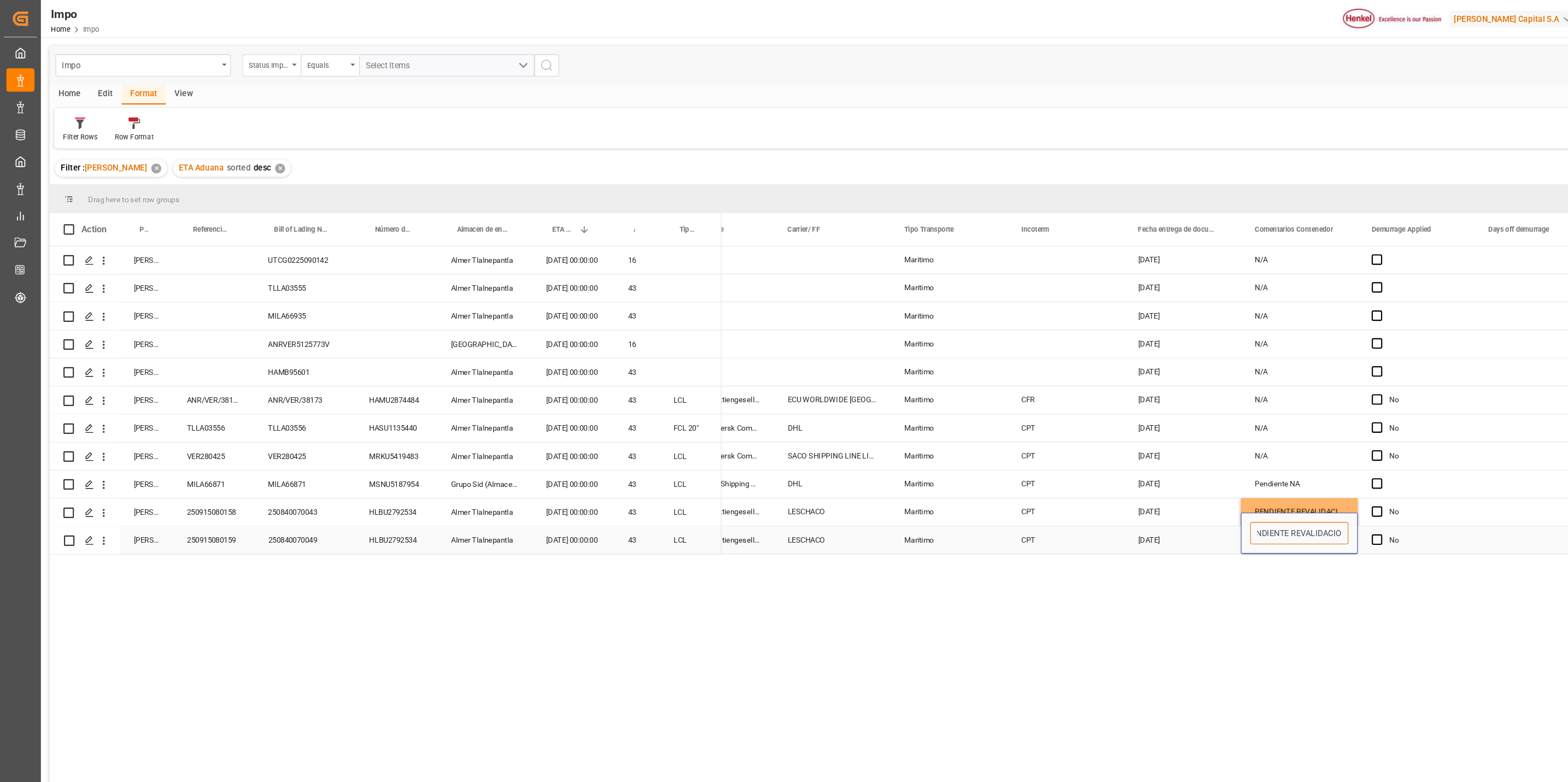
type input "PENDIENTE REVALIDACION"
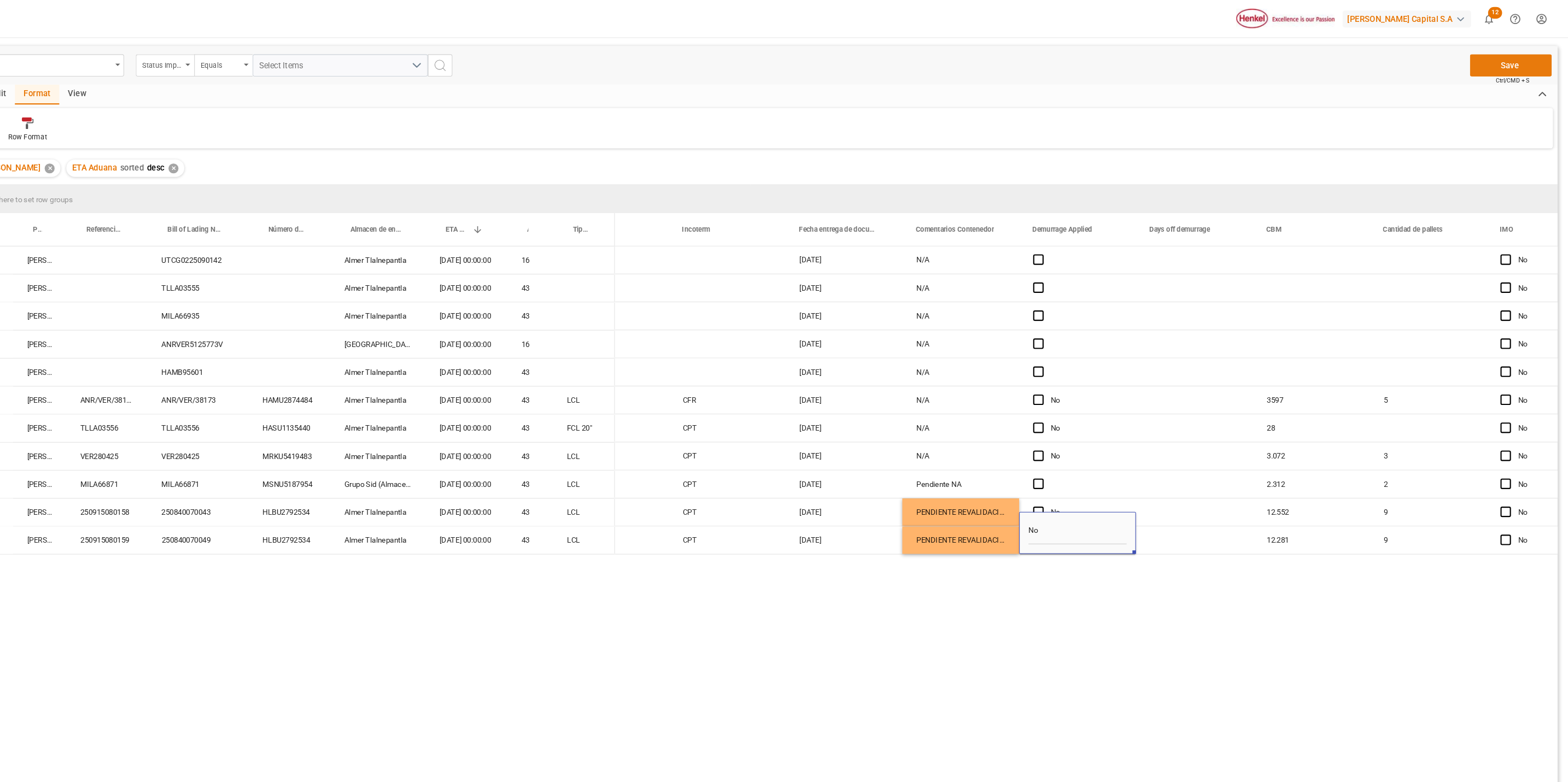
click at [1043, 65] on button "Save" at bounding box center [1514, 61] width 77 height 21
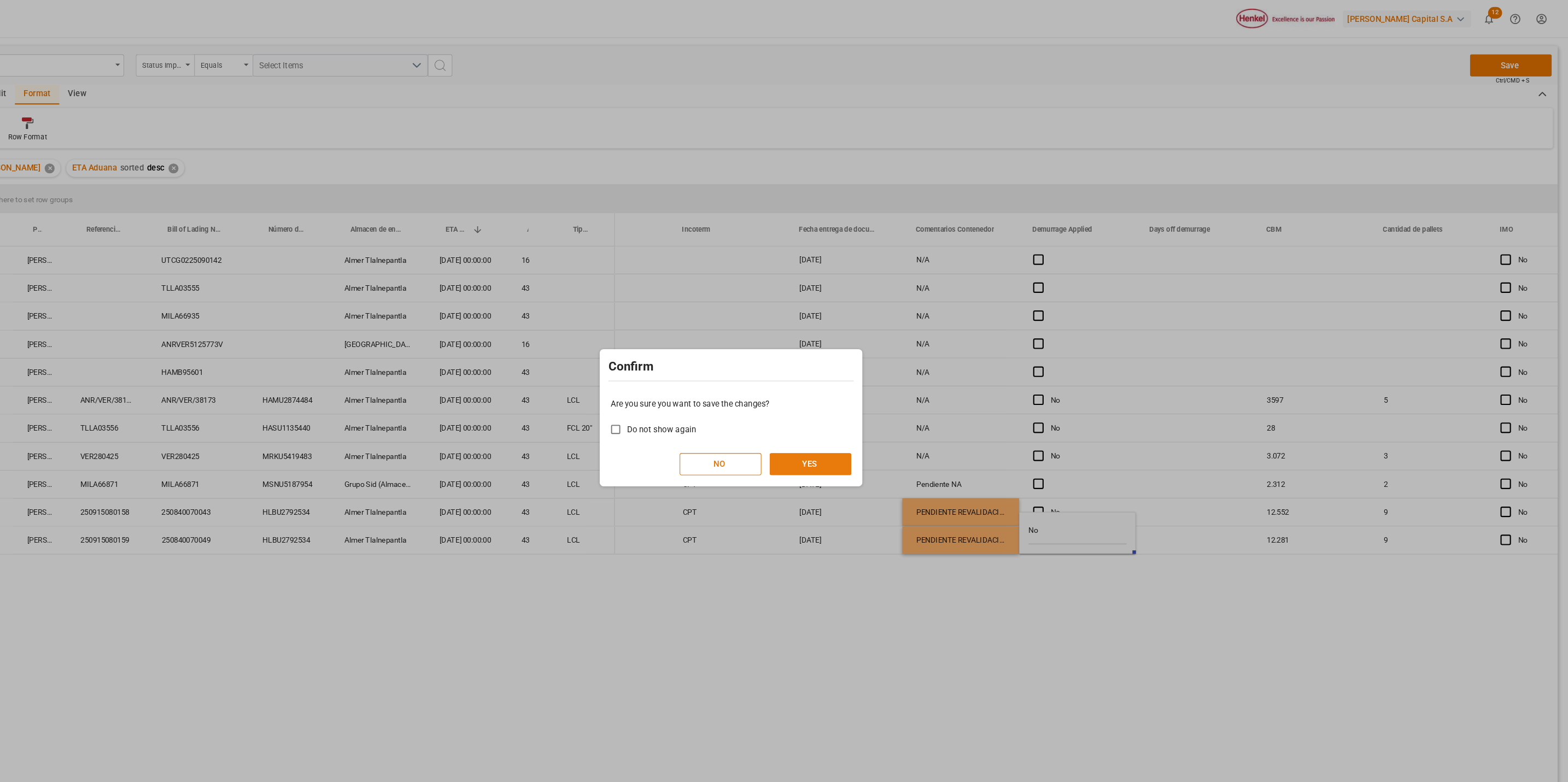
click at [868, 430] on button "YES" at bounding box center [858, 434] width 77 height 21
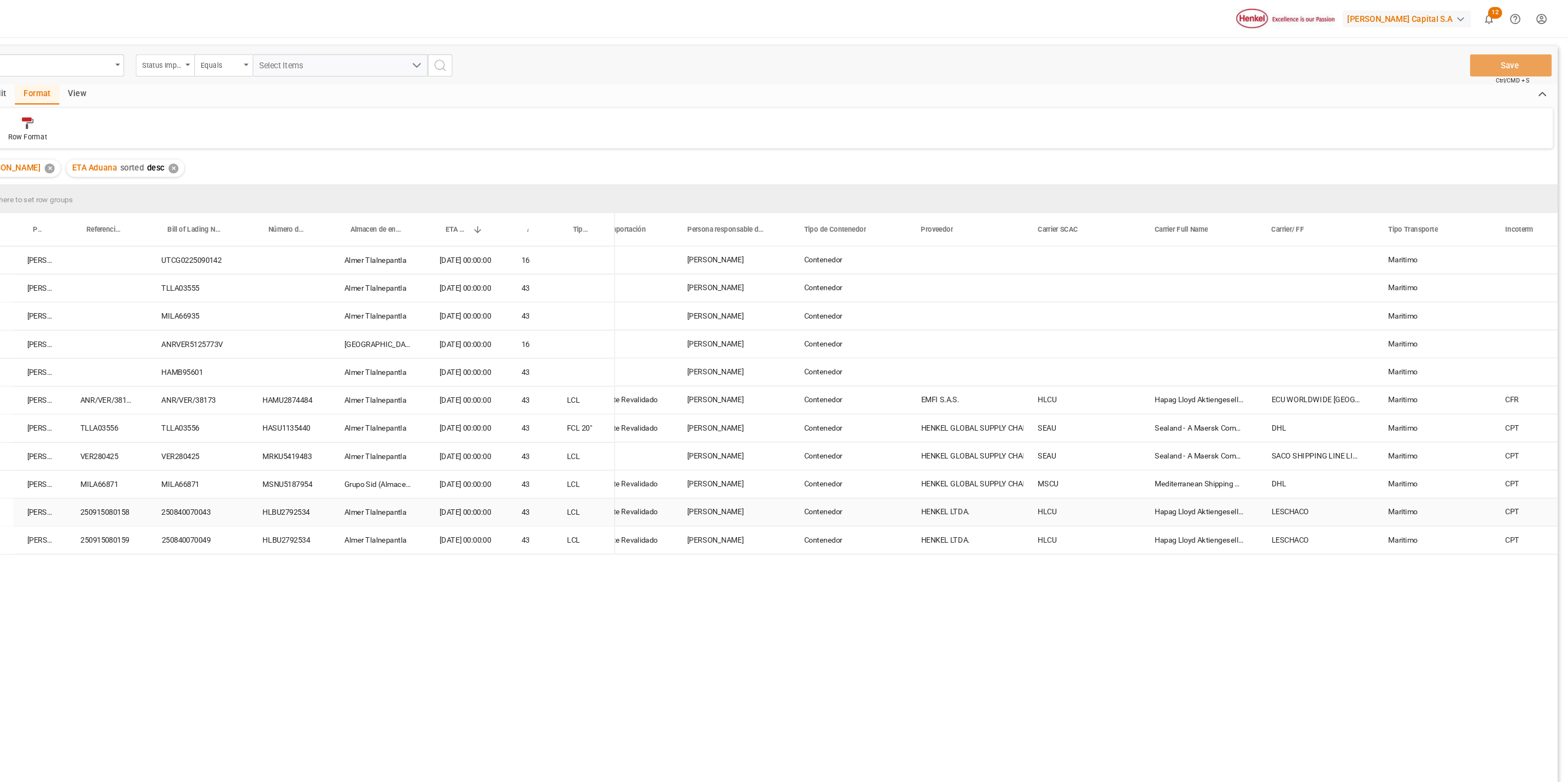
scroll to position [0, 0]
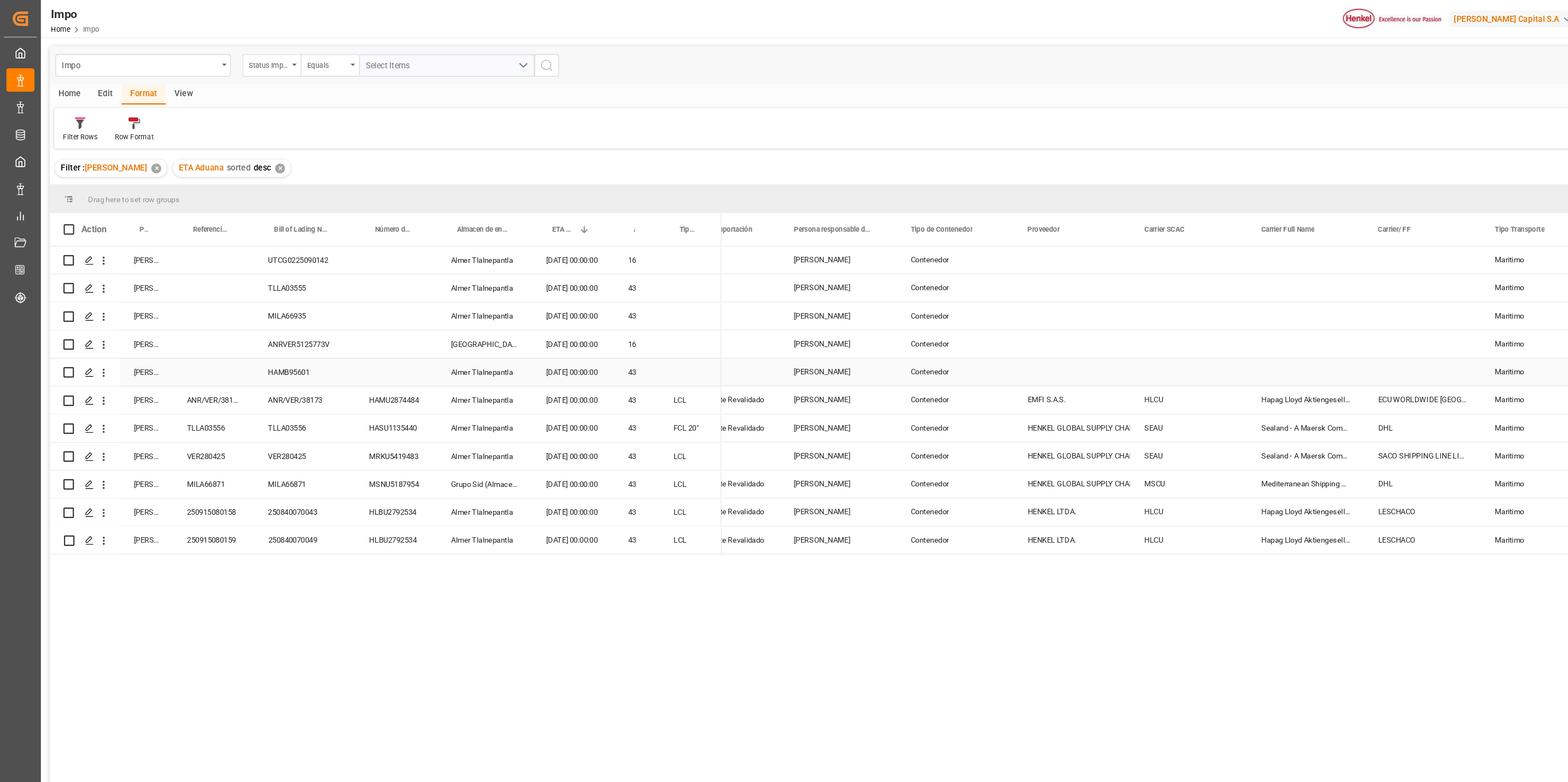
click at [263, 348] on div "HAMB95601" at bounding box center [285, 348] width 95 height 25
click at [269, 343] on div "HAMB95601" at bounding box center [285, 348] width 95 height 25
click at [268, 359] on input "HAMB95601" at bounding box center [285, 354] width 77 height 21
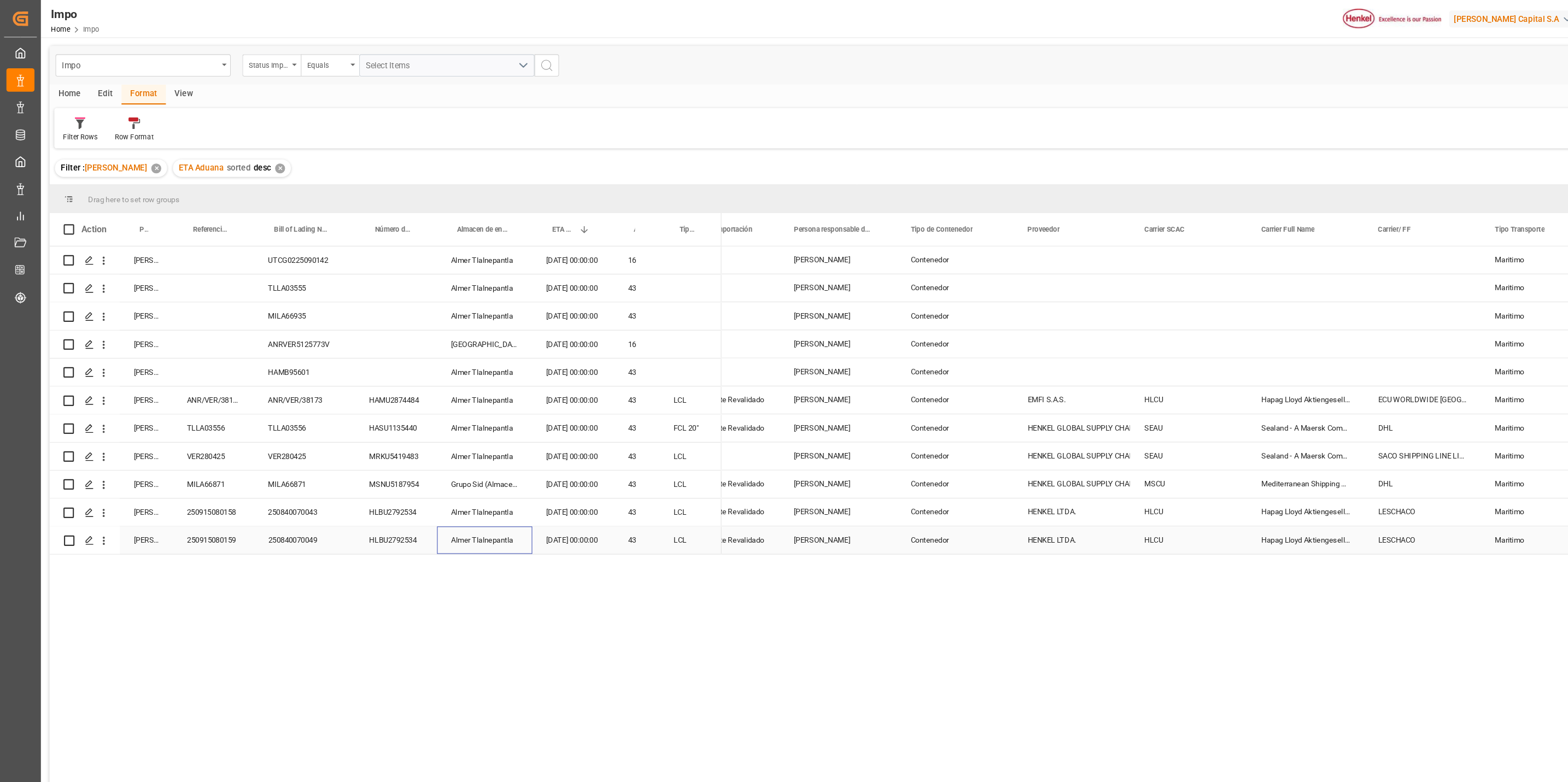
click at [445, 487] on div "Almer Tlalnepantla" at bounding box center [453, 505] width 89 height 25
click at [463, 487] on div "Carlos Villar UTCG0225090142 Almer Tlalnepantla 14.10.2025 00:00:00 16 Carlos V…" at bounding box center [802, 508] width 1511 height 555
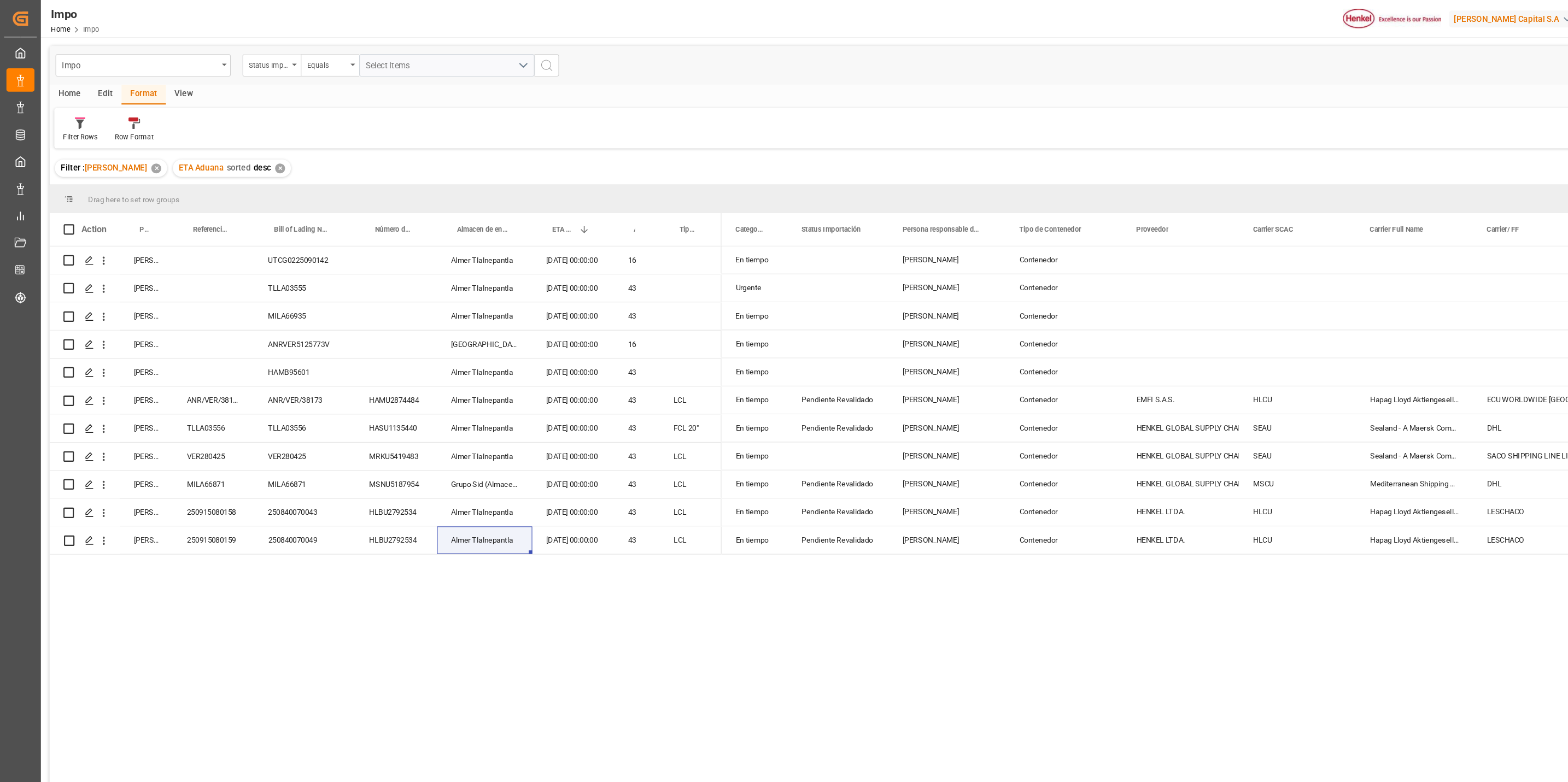
click at [506, 487] on div "Carlos Villar UTCG0225090142 Almer Tlalnepantla 14.10.2025 00:00:00 16 Carlos V…" at bounding box center [802, 508] width 1511 height 555
